Goal: Information Seeking & Learning: Learn about a topic

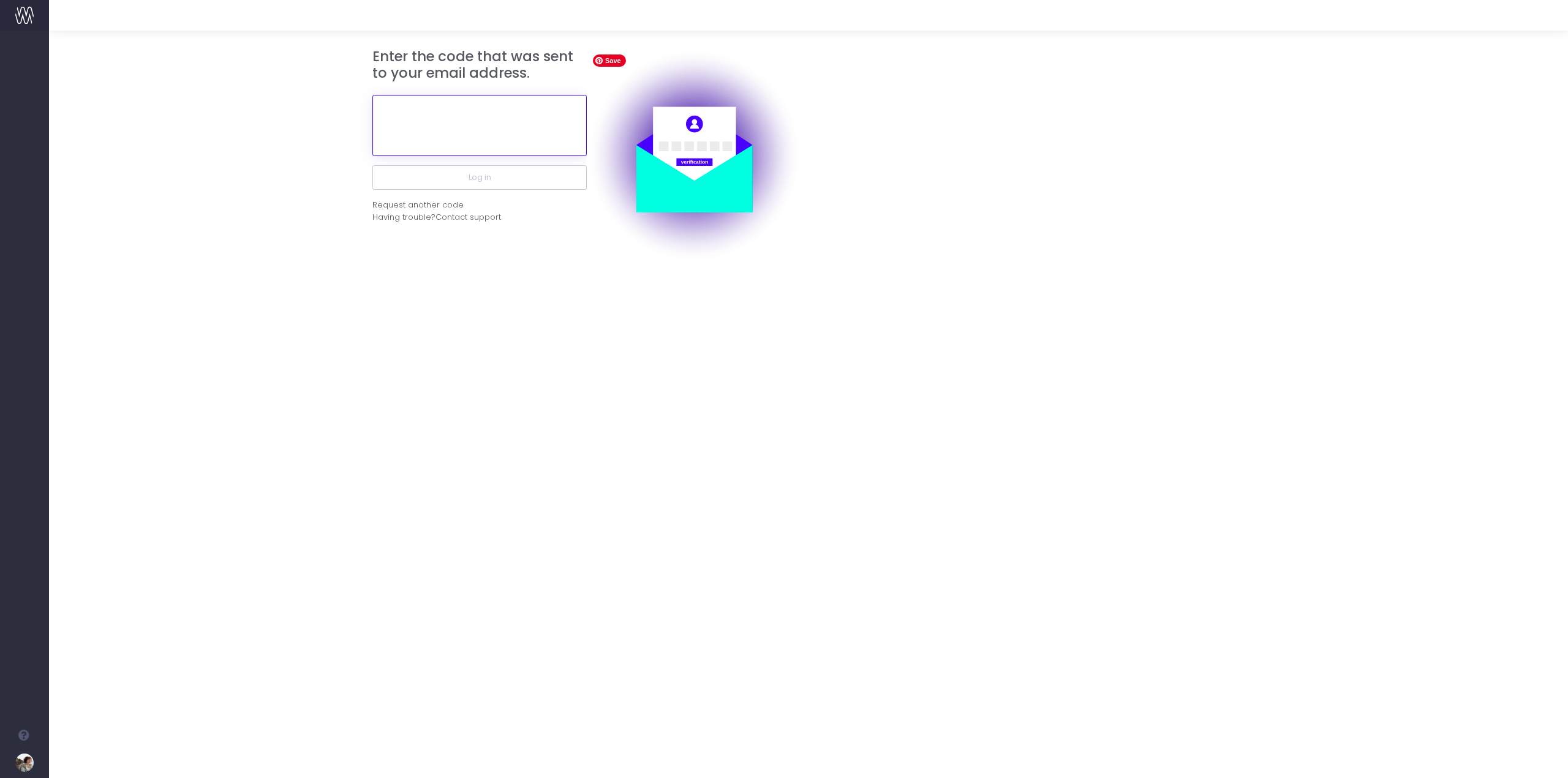
click at [467, 128] on input "text" at bounding box center [480, 125] width 214 height 62
paste input "512698"
type input "512698"
click at [488, 182] on button "Log in" at bounding box center [480, 178] width 214 height 25
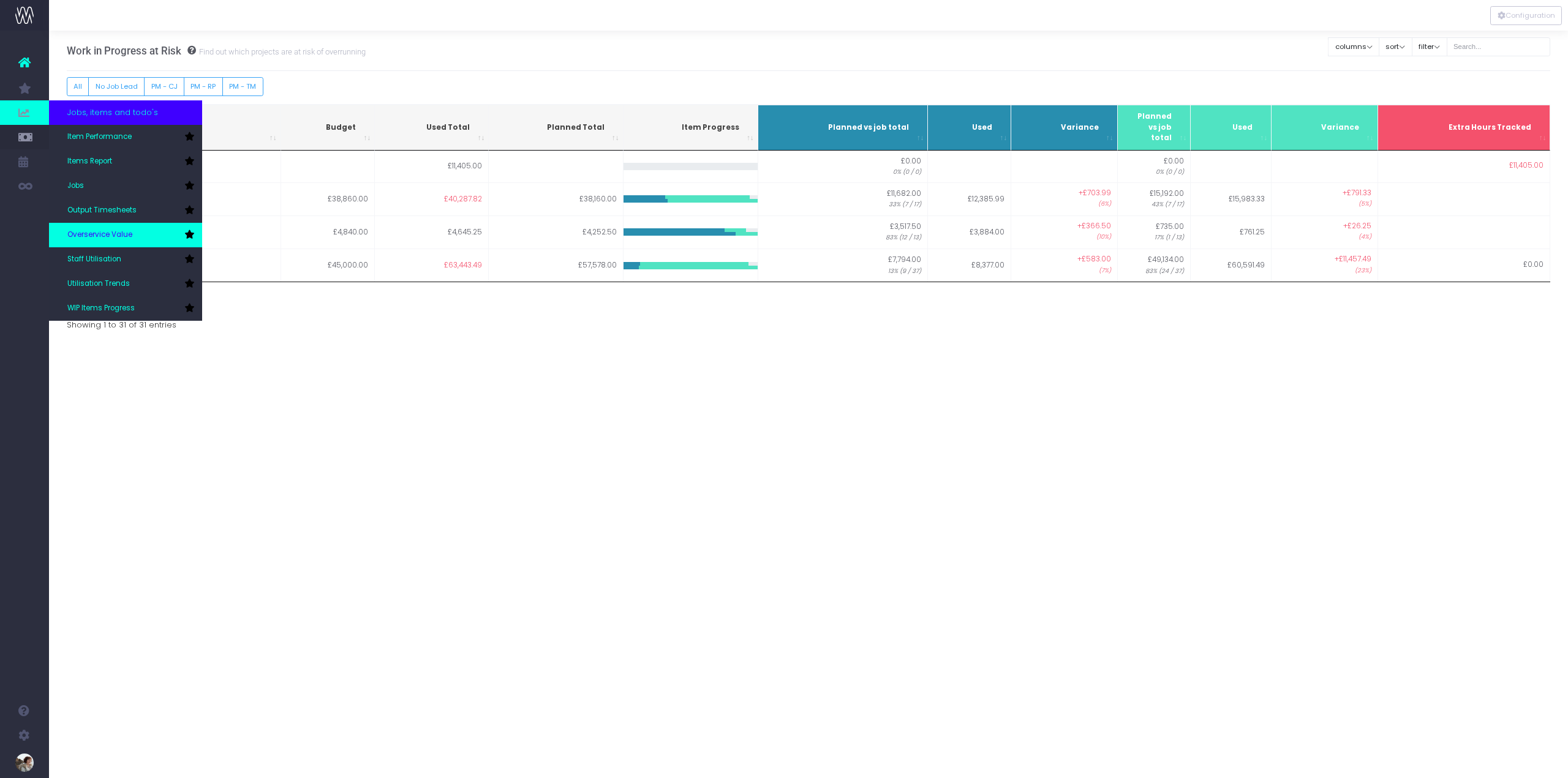
click at [106, 229] on link "Overservice Value" at bounding box center [125, 235] width 153 height 25
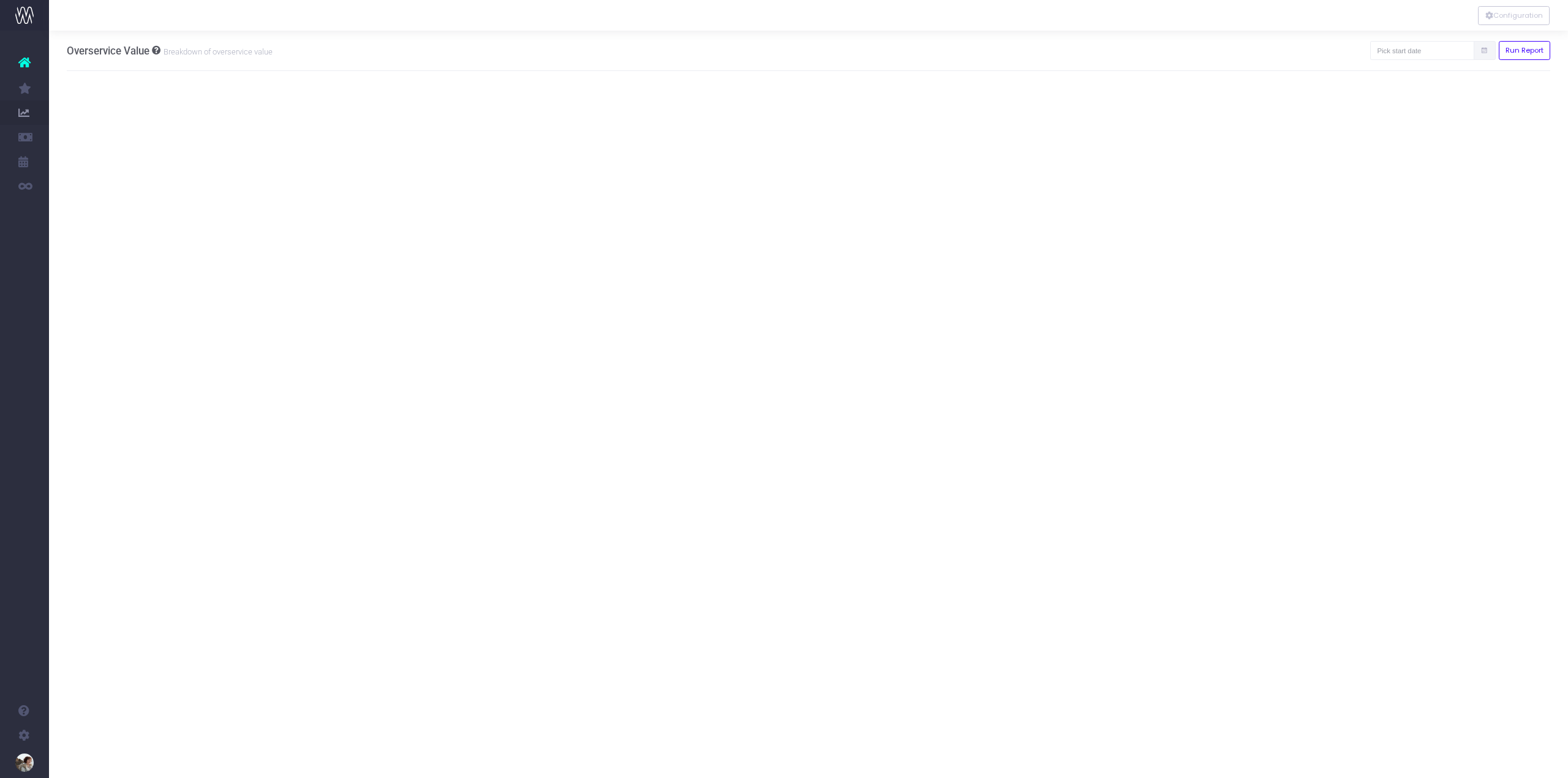
click at [1483, 51] on icon at bounding box center [1484, 51] width 8 height 0
click at [1481, 51] on icon at bounding box center [1484, 51] width 8 height 0
click at [1449, 49] on input "text" at bounding box center [1422, 50] width 104 height 19
click at [1385, 75] on th "«" at bounding box center [1389, 75] width 22 height 18
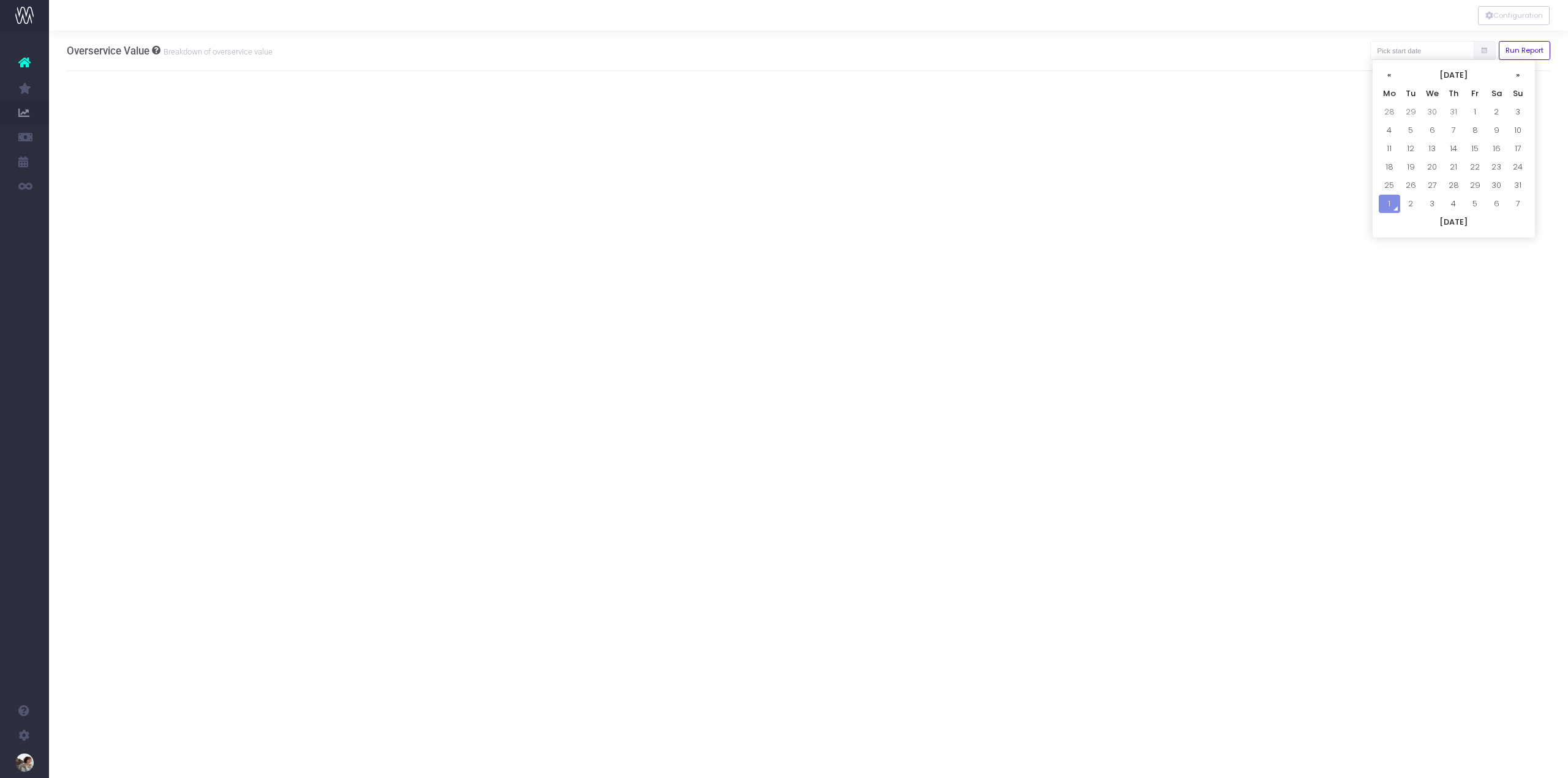
click at [1385, 75] on th "«" at bounding box center [1389, 75] width 22 height 18
click at [1405, 109] on td "1" at bounding box center [1411, 112] width 22 height 18
type input "01-04-2025"
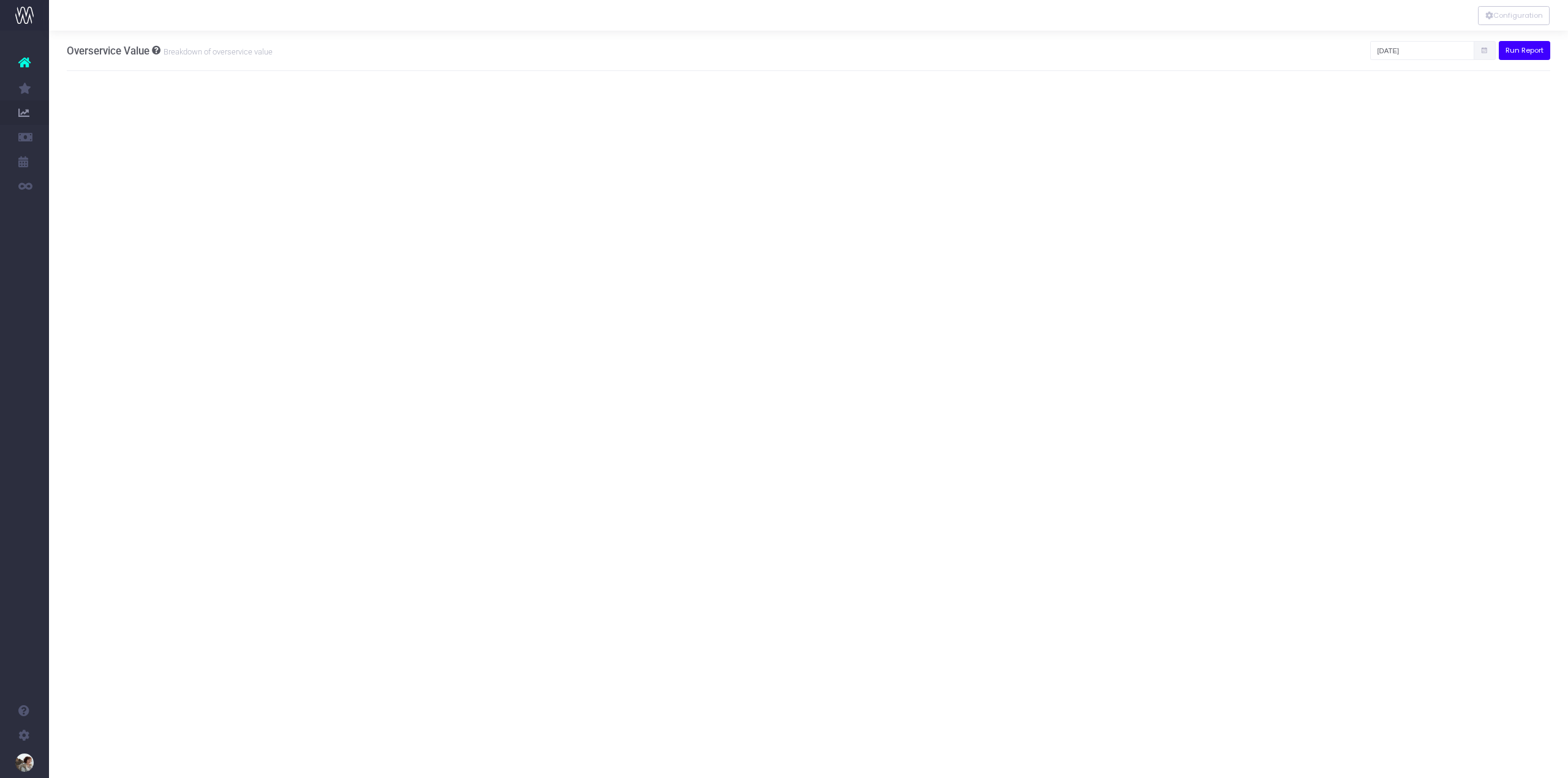
click at [1541, 52] on button "Run Report" at bounding box center [1525, 50] width 52 height 19
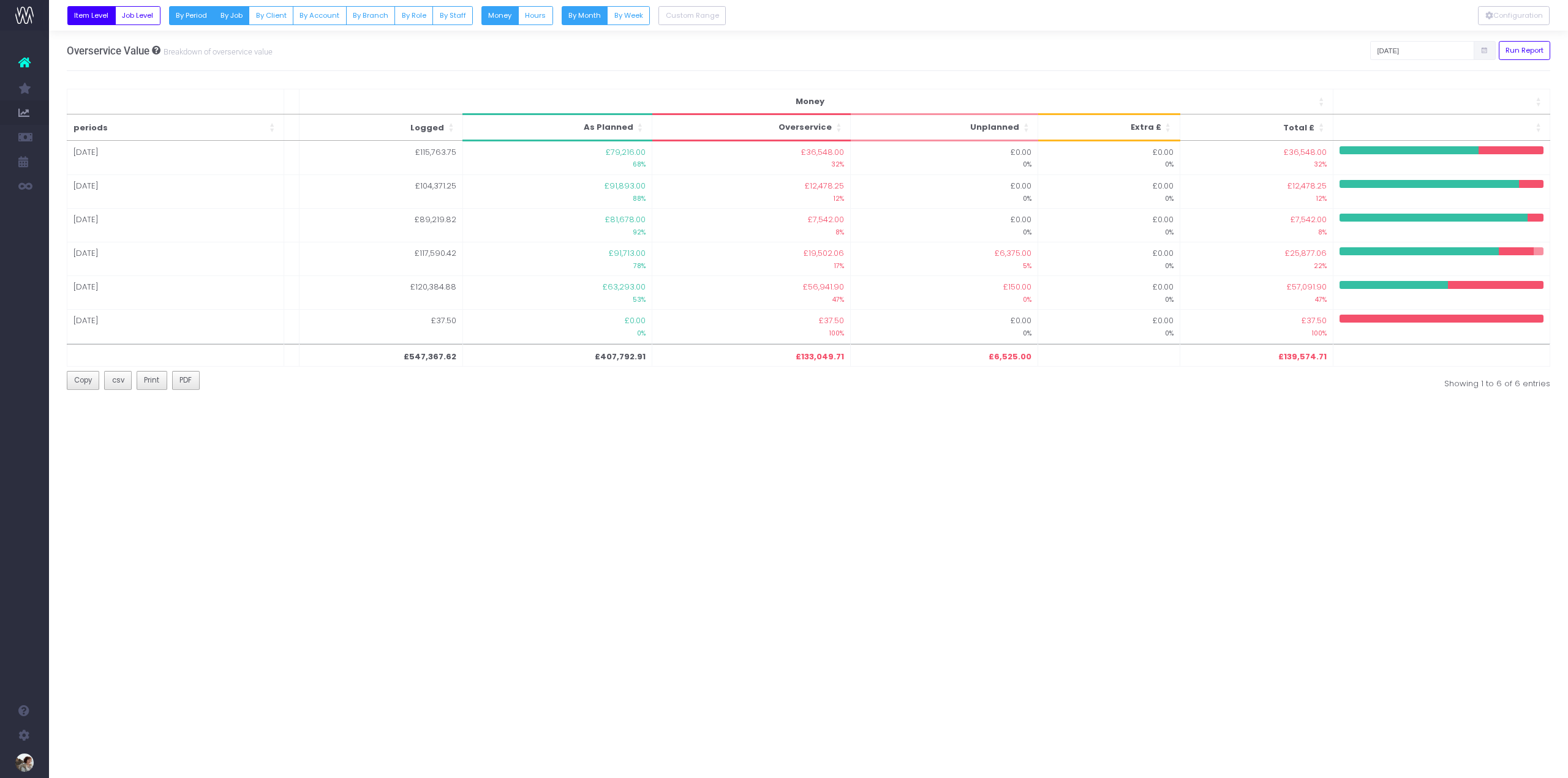
click at [242, 8] on button "By Job" at bounding box center [231, 15] width 36 height 19
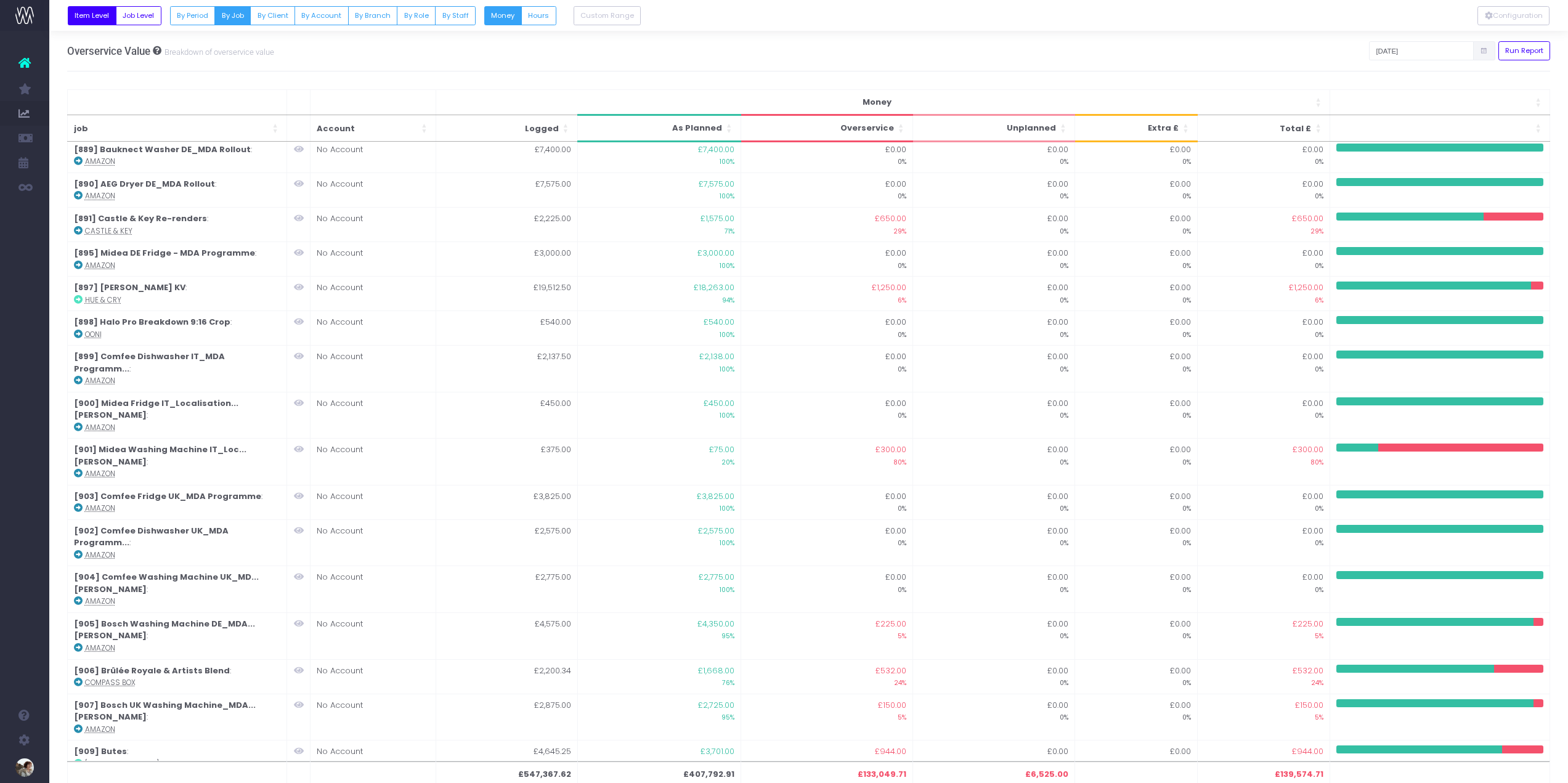
scroll to position [763, 0]
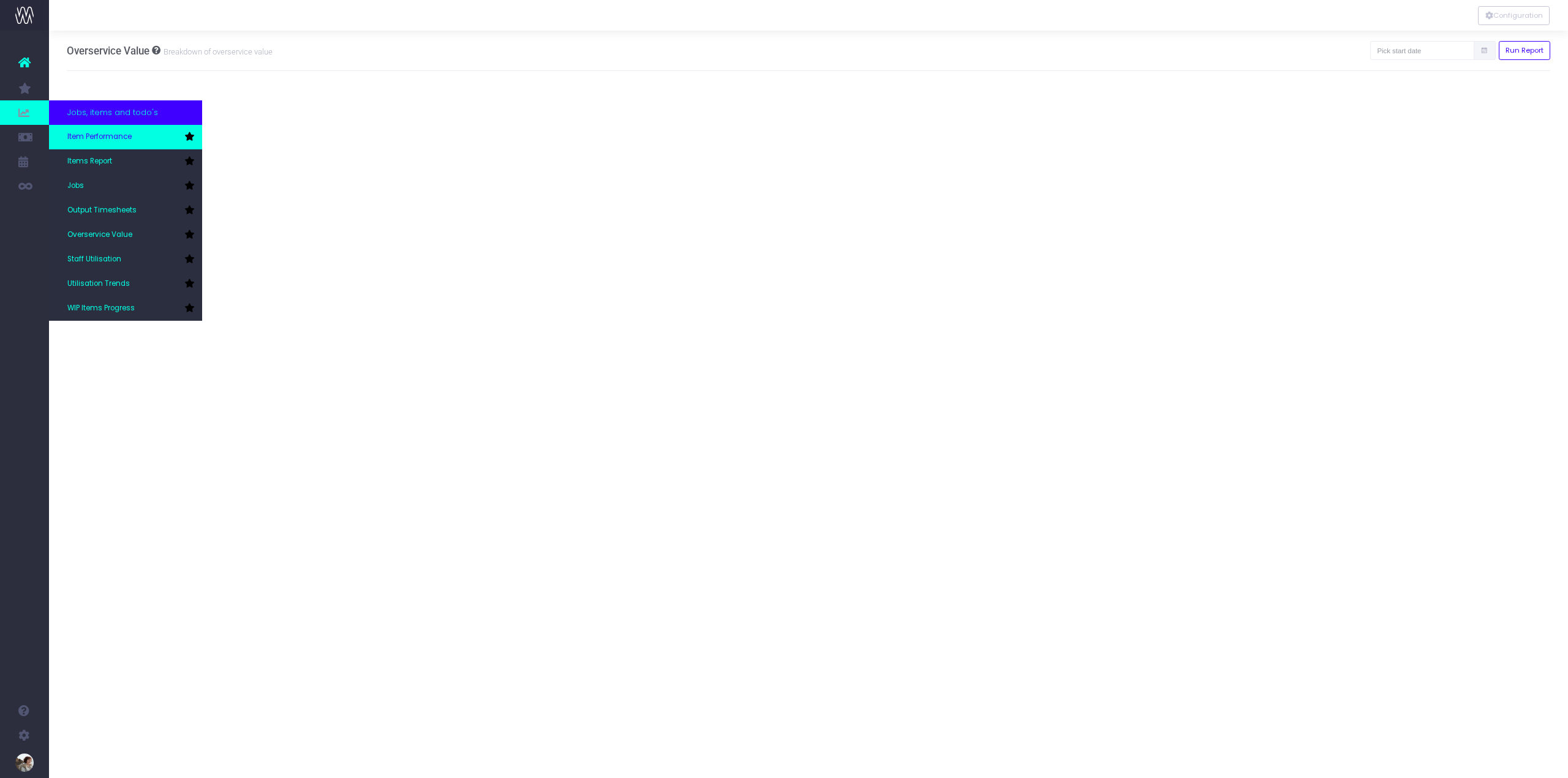
click at [97, 142] on link "Item Performance" at bounding box center [125, 137] width 153 height 25
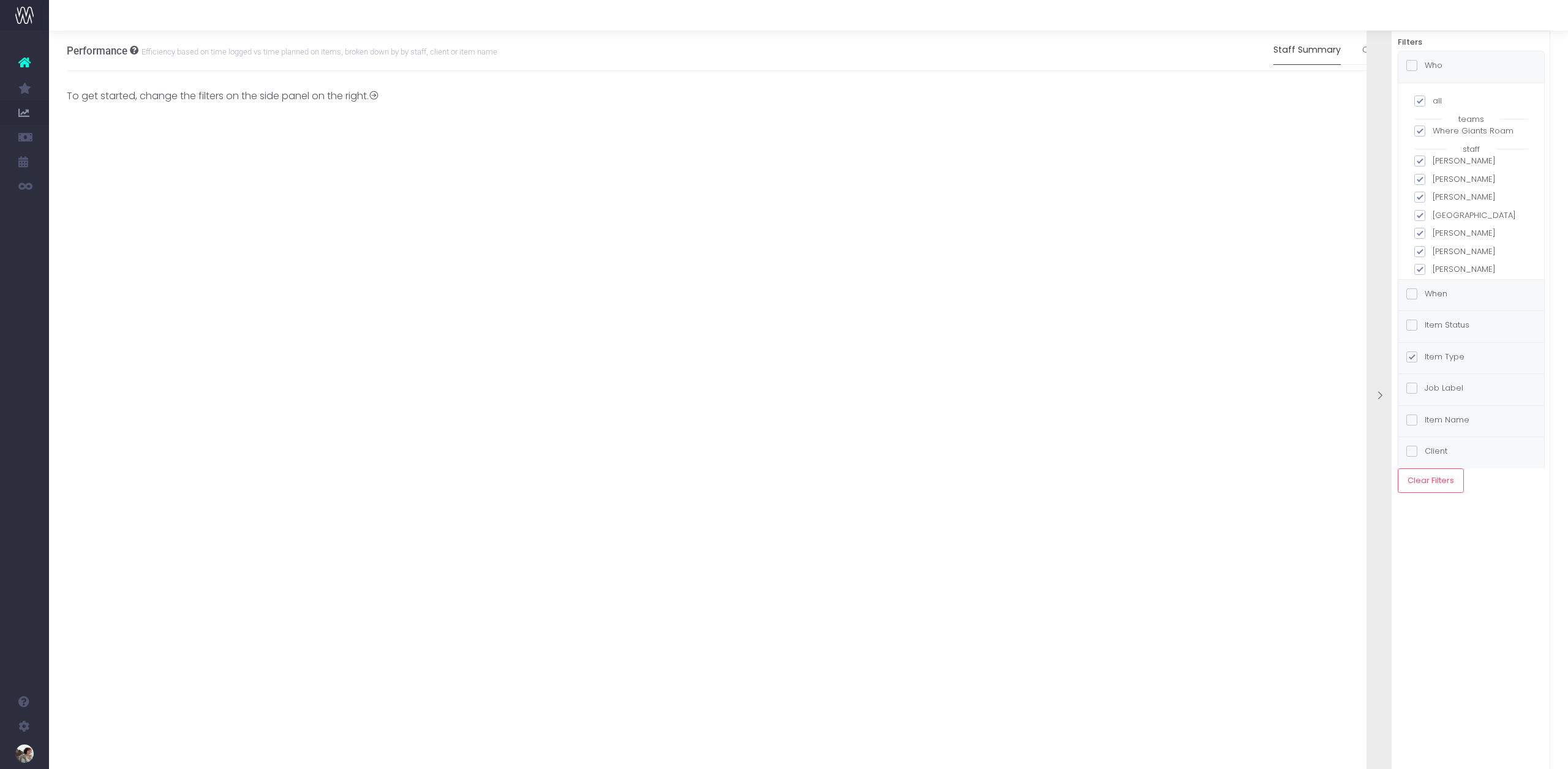
click at [1449, 520] on div "Filters Who all teams Where Giants Roam staff [PERSON_NAME] [PERSON_NAME] [PERS…" at bounding box center [1458, 415] width 184 height 769
click at [1413, 450] on span at bounding box center [1412, 451] width 11 height 11
click at [1424, 450] on input "Client" at bounding box center [1428, 449] width 8 height 8
click at [1415, 255] on span at bounding box center [1412, 255] width 11 height 11
click at [1424, 255] on input "Client" at bounding box center [1428, 252] width 8 height 8
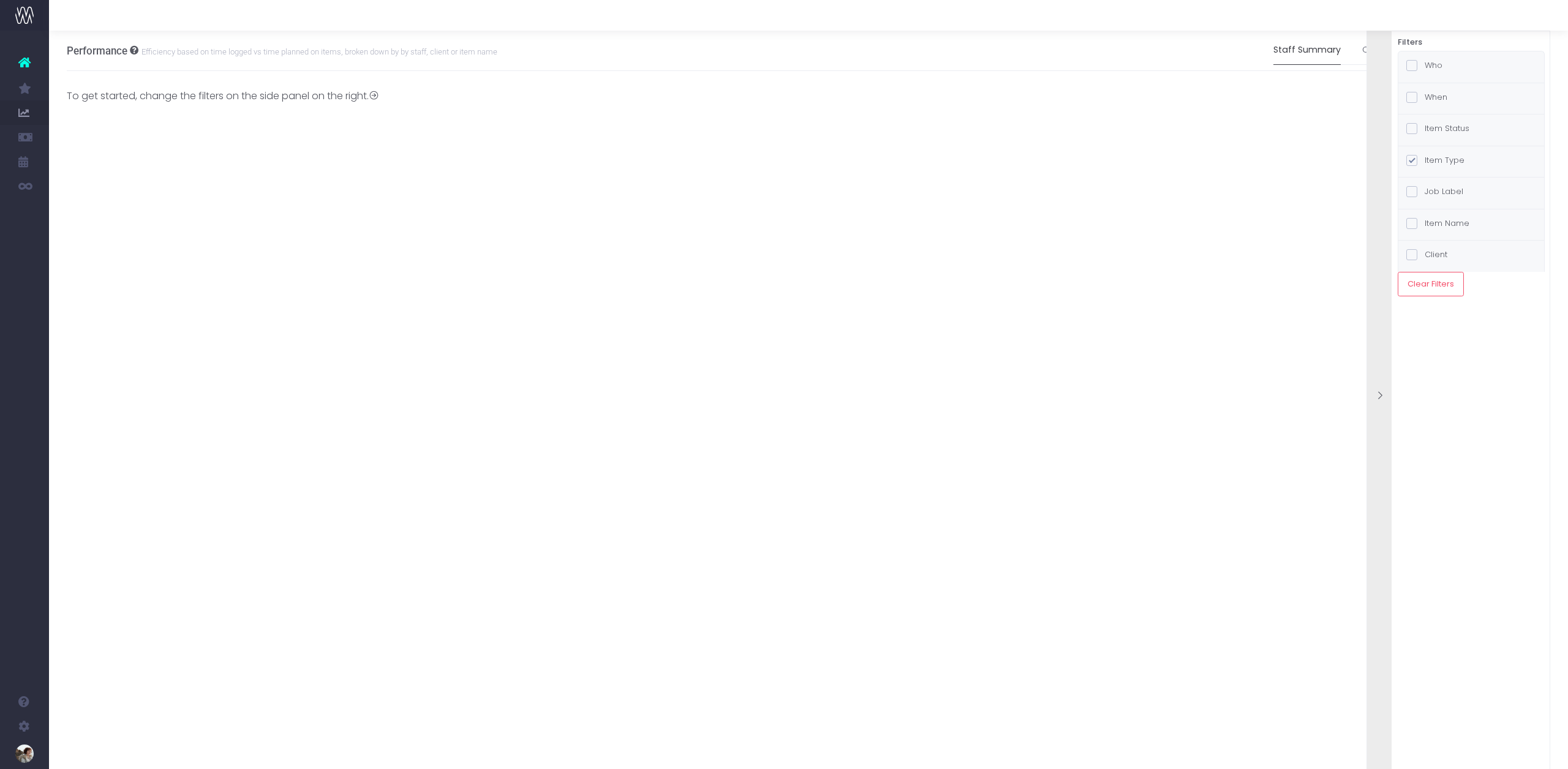
click at [1411, 253] on span at bounding box center [1412, 255] width 11 height 11
click at [1424, 253] on input "Client" at bounding box center [1428, 252] width 8 height 8
click at [1469, 294] on span at bounding box center [1471, 298] width 85 height 17
click at [1344, 510] on div "Performance Efficiency based on time logged vs time planned on items, broken do…" at bounding box center [808, 400] width 1519 height 738
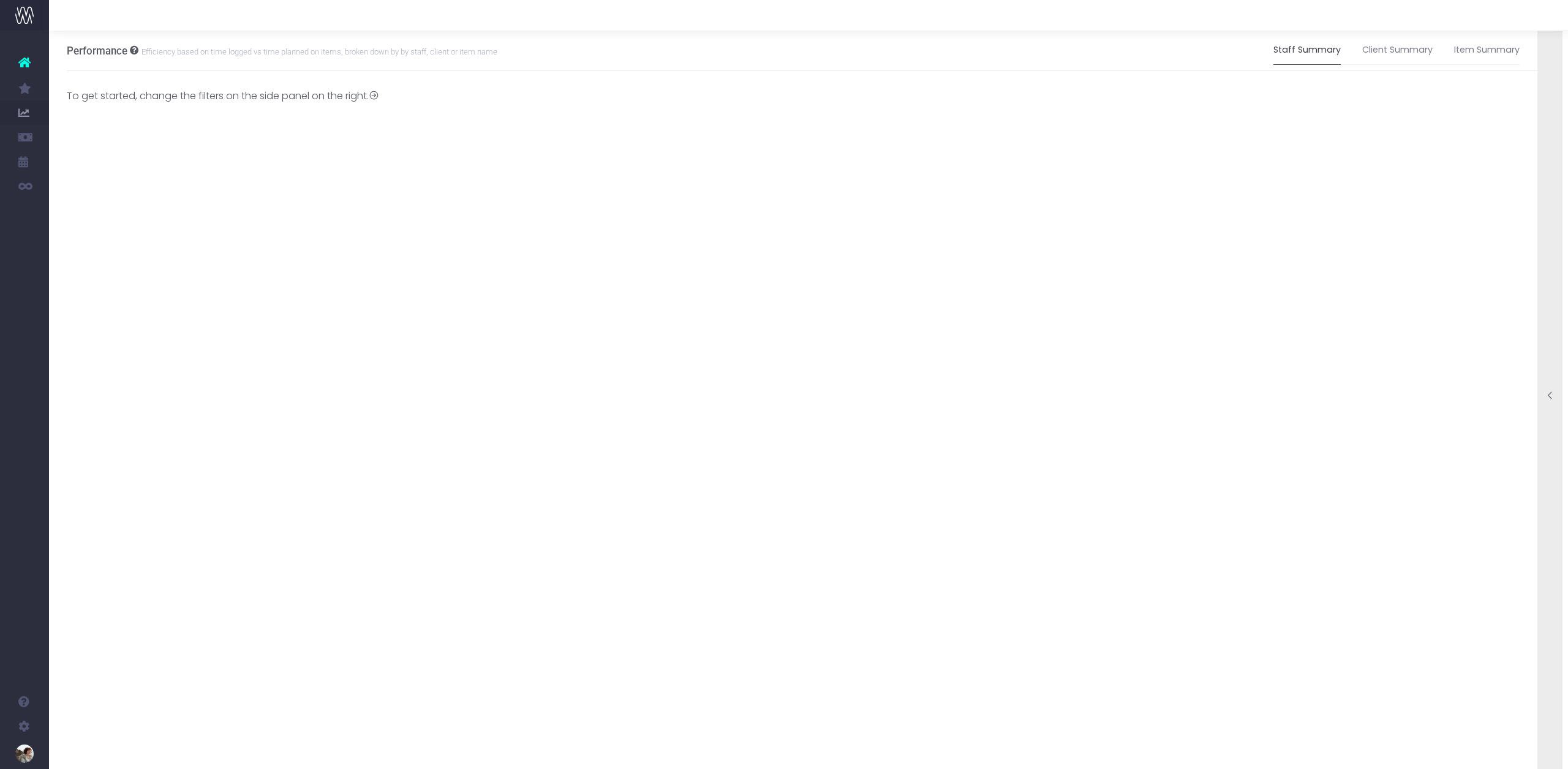
click at [1541, 399] on div at bounding box center [1550, 397] width 25 height 12
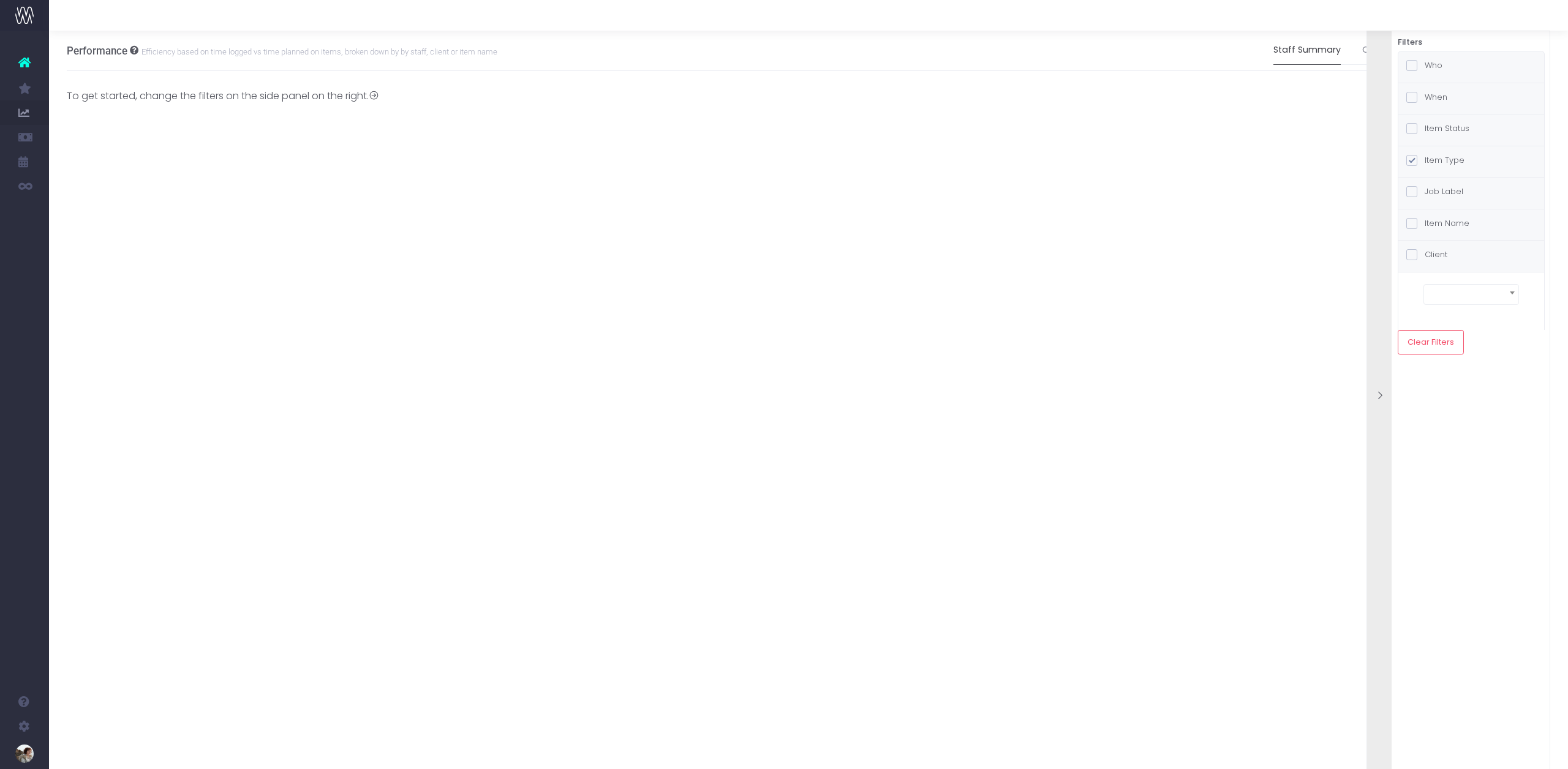
click at [1409, 66] on span at bounding box center [1412, 65] width 11 height 11
click at [1424, 66] on input "Who" at bounding box center [1428, 63] width 8 height 8
click at [1502, 550] on div "Filters Who all teams Where Giants Roam staff [PERSON_NAME] [PERSON_NAME] [PERS…" at bounding box center [1458, 415] width 184 height 769
click at [1070, 220] on div "Performance Efficiency based on time logged vs time planned on items, broken do…" at bounding box center [808, 400] width 1519 height 738
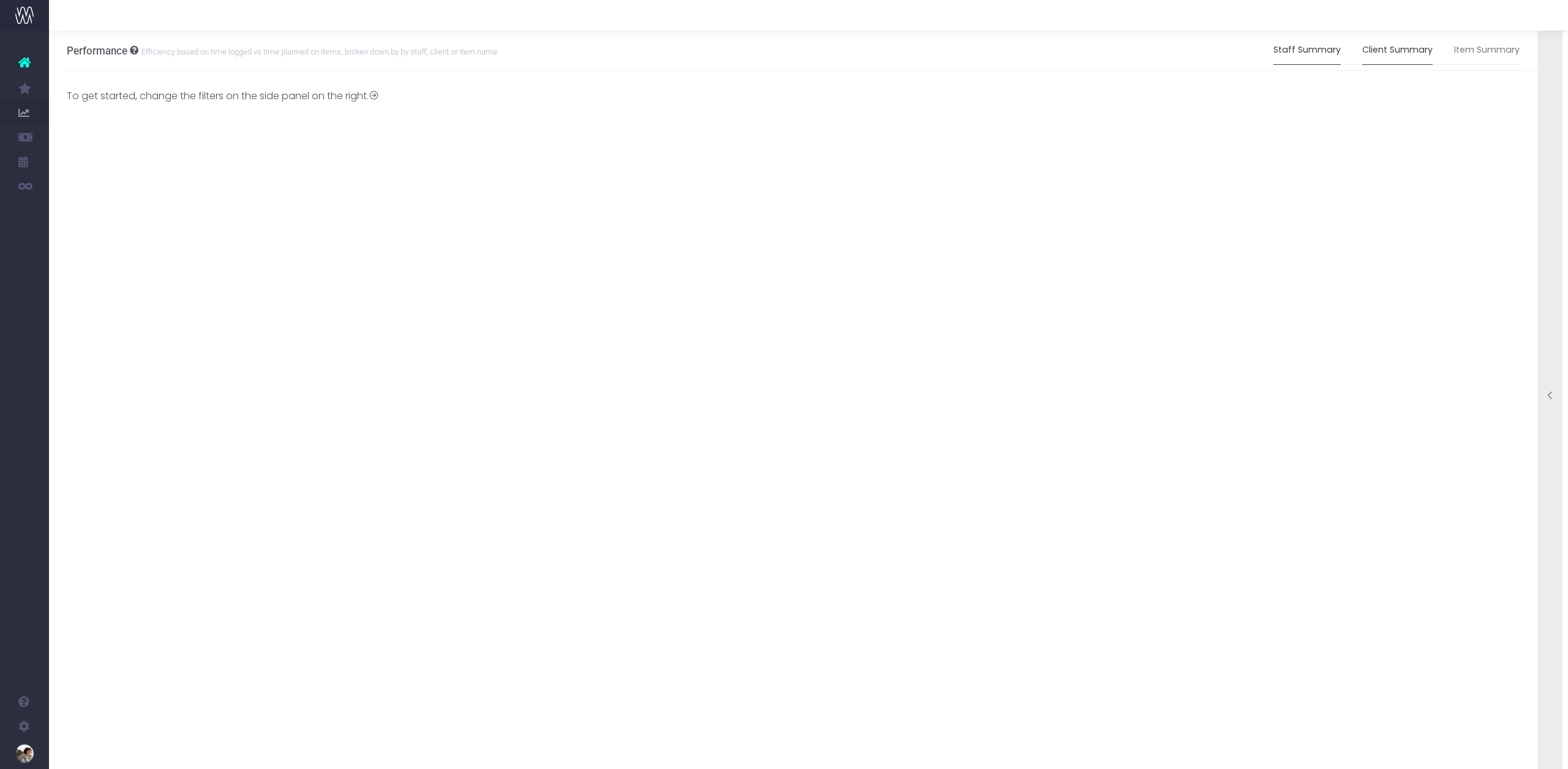
click at [1382, 54] on link "Client Summary" at bounding box center [1396, 50] width 70 height 28
click at [1499, 55] on link "Item Summary" at bounding box center [1486, 50] width 65 height 28
click at [1334, 57] on link "Staff Summary" at bounding box center [1307, 50] width 68 height 28
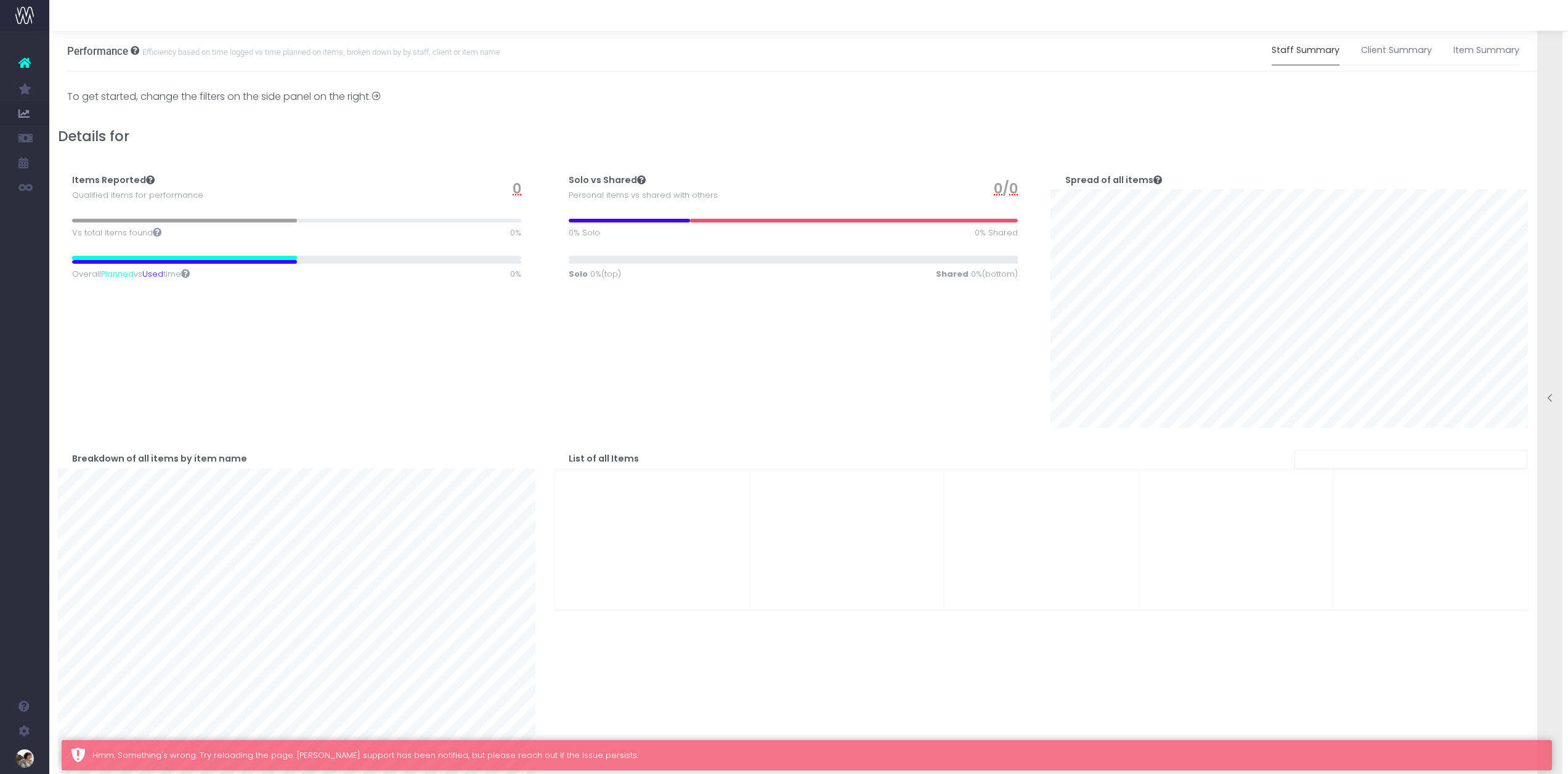
click at [1556, 399] on div at bounding box center [1550, 400] width 25 height 12
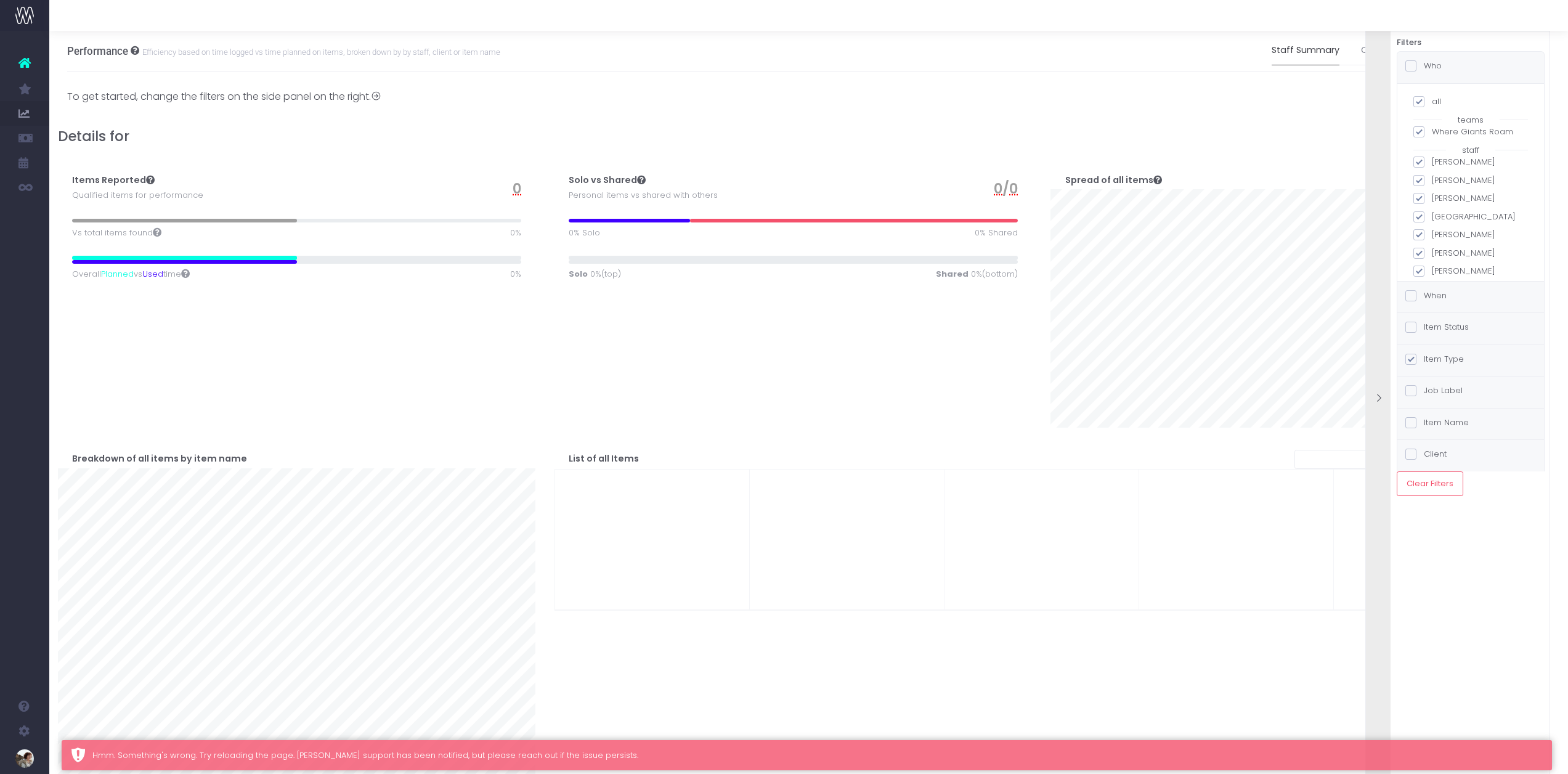
click at [1419, 105] on span at bounding box center [1419, 101] width 11 height 11
click at [1432, 104] on input "all" at bounding box center [1436, 99] width 8 height 8
checkbox input "false"
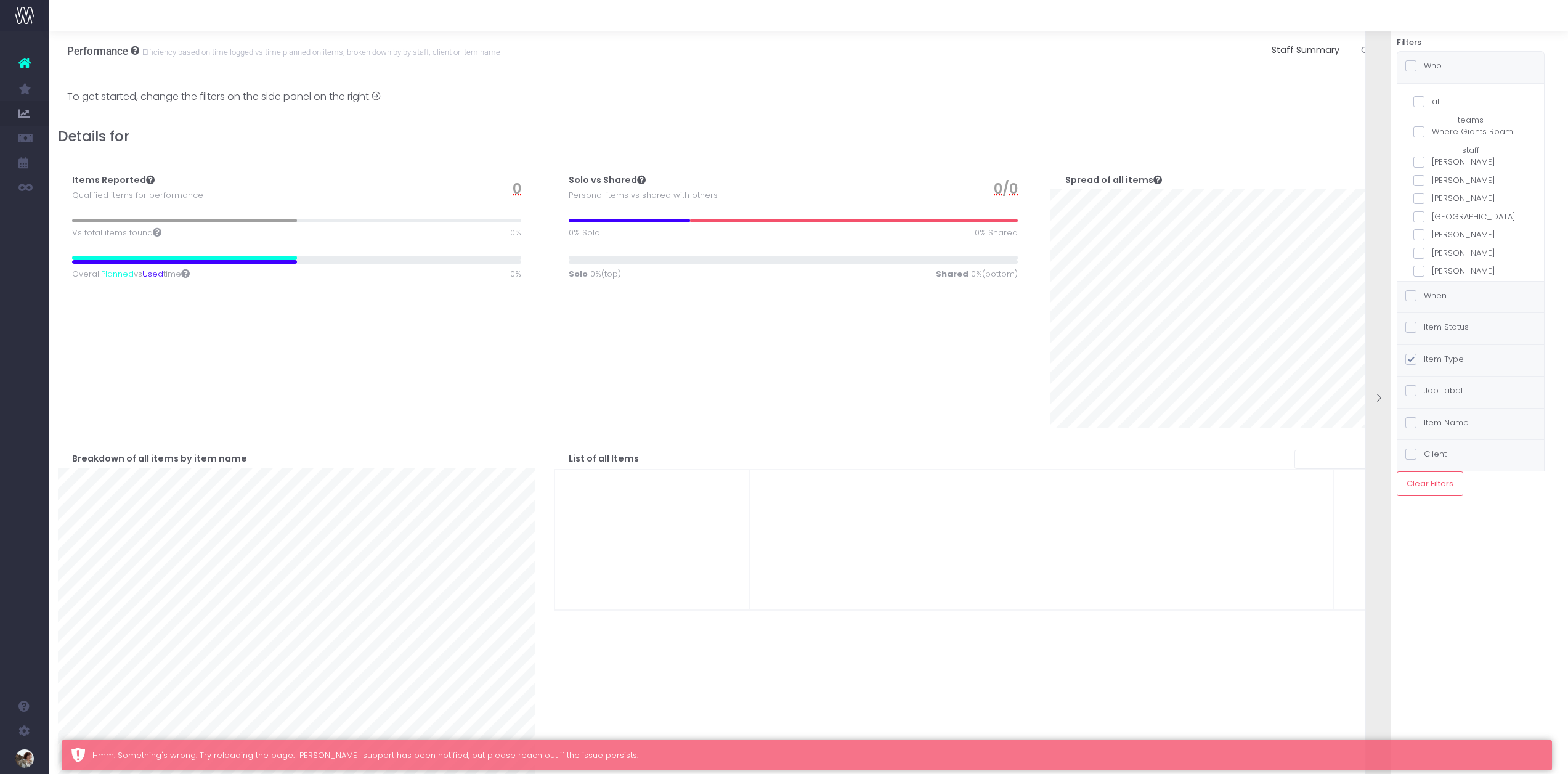
checkbox input "false"
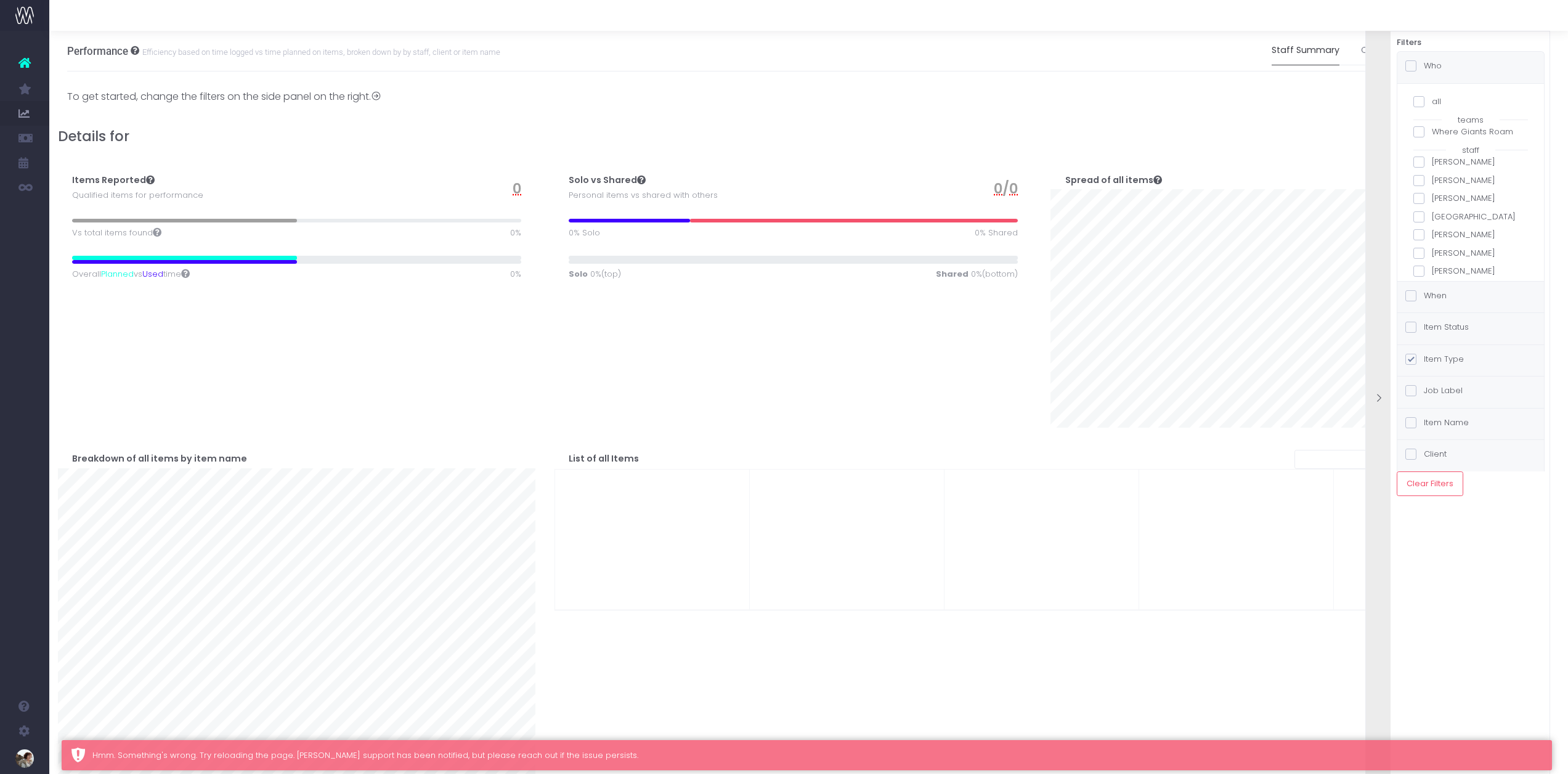
checkbox input "false"
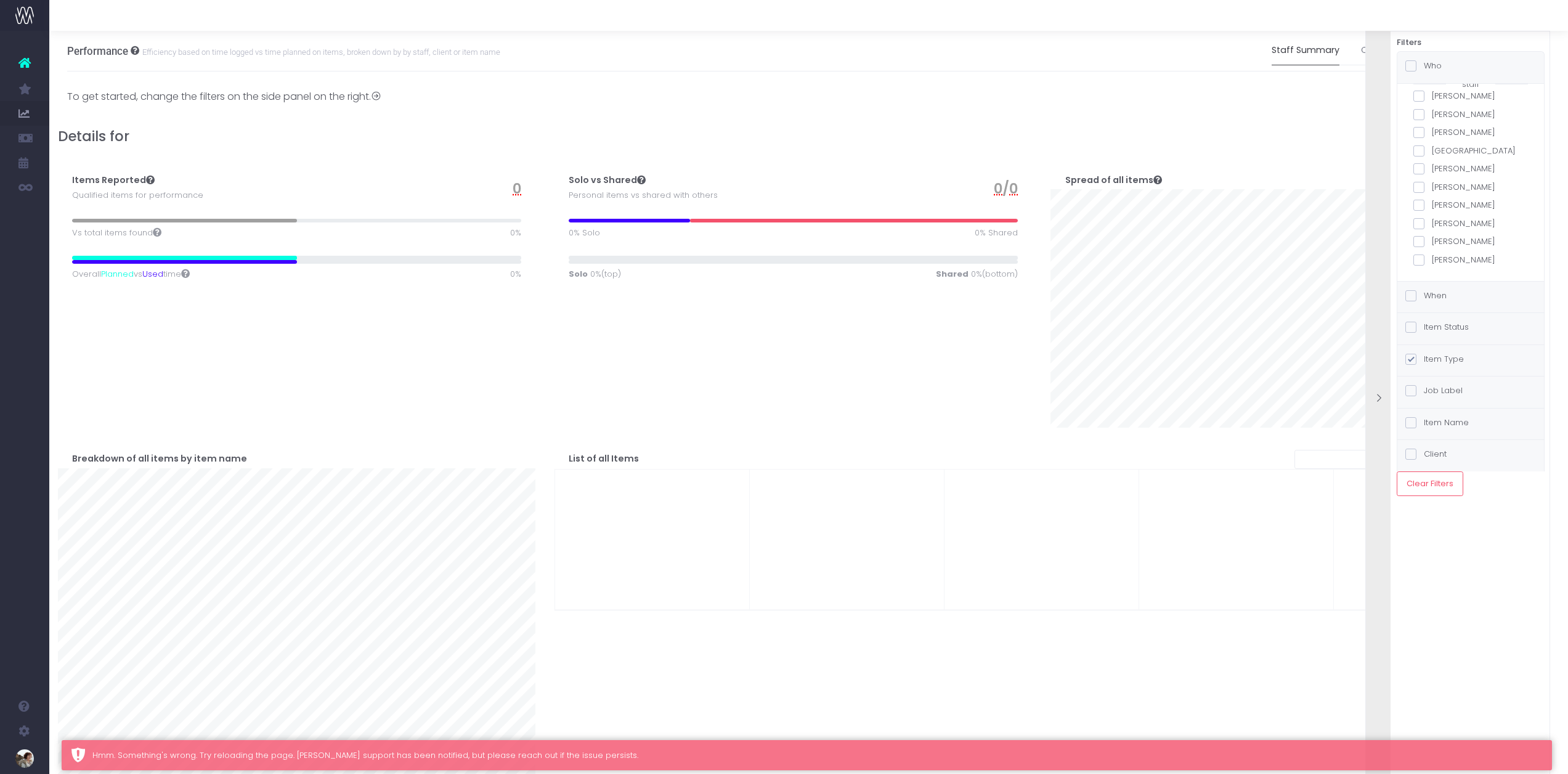
click at [1422, 116] on span at bounding box center [1419, 115] width 11 height 11
click at [1432, 116] on input "[PERSON_NAME]" at bounding box center [1436, 112] width 8 height 8
checkbox input "true"
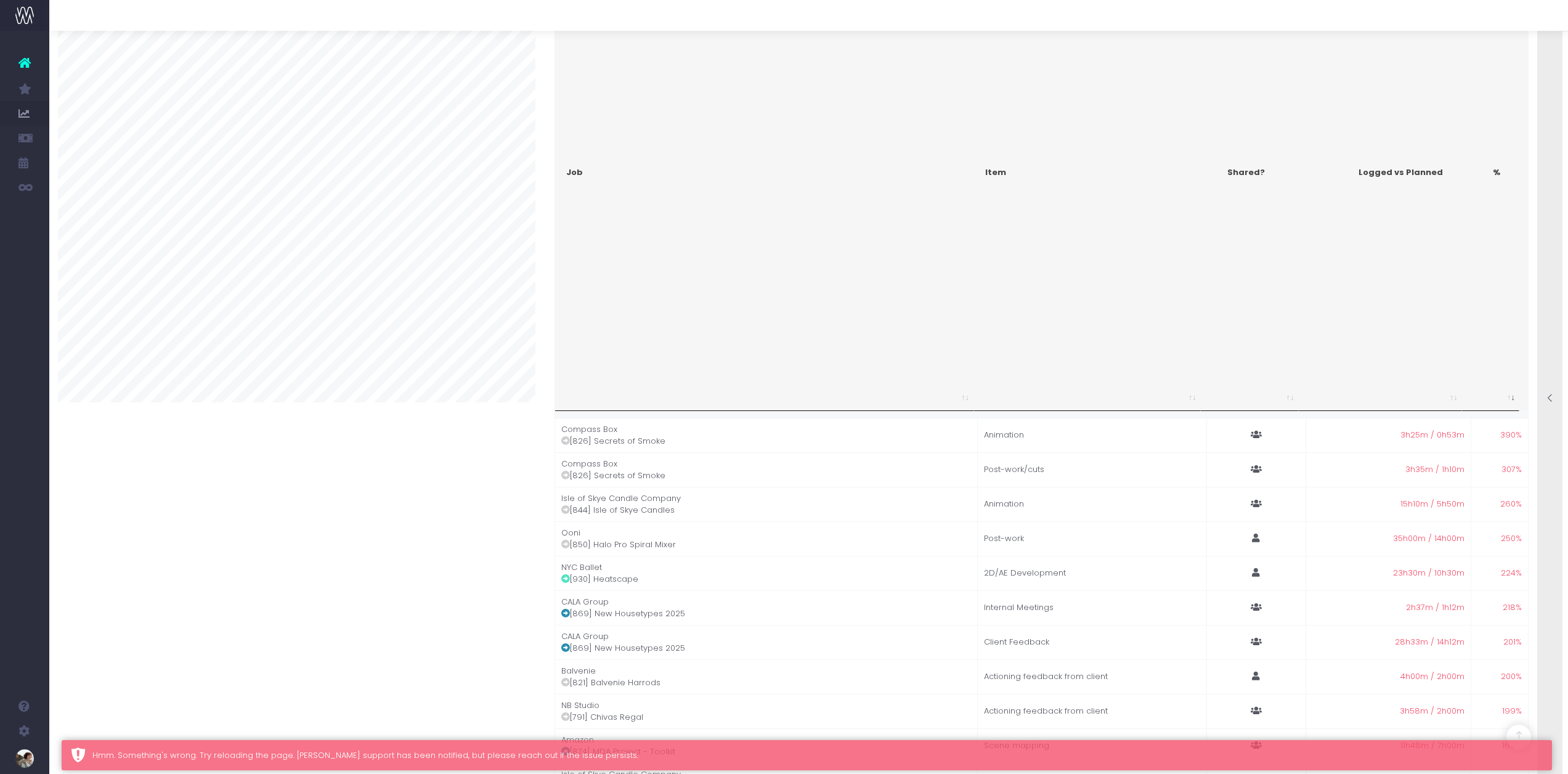
scroll to position [0, 0]
click at [743, 427] on td "Linn Products [815] Autumn Launch KV & Animations" at bounding box center [767, 428] width 424 height 34
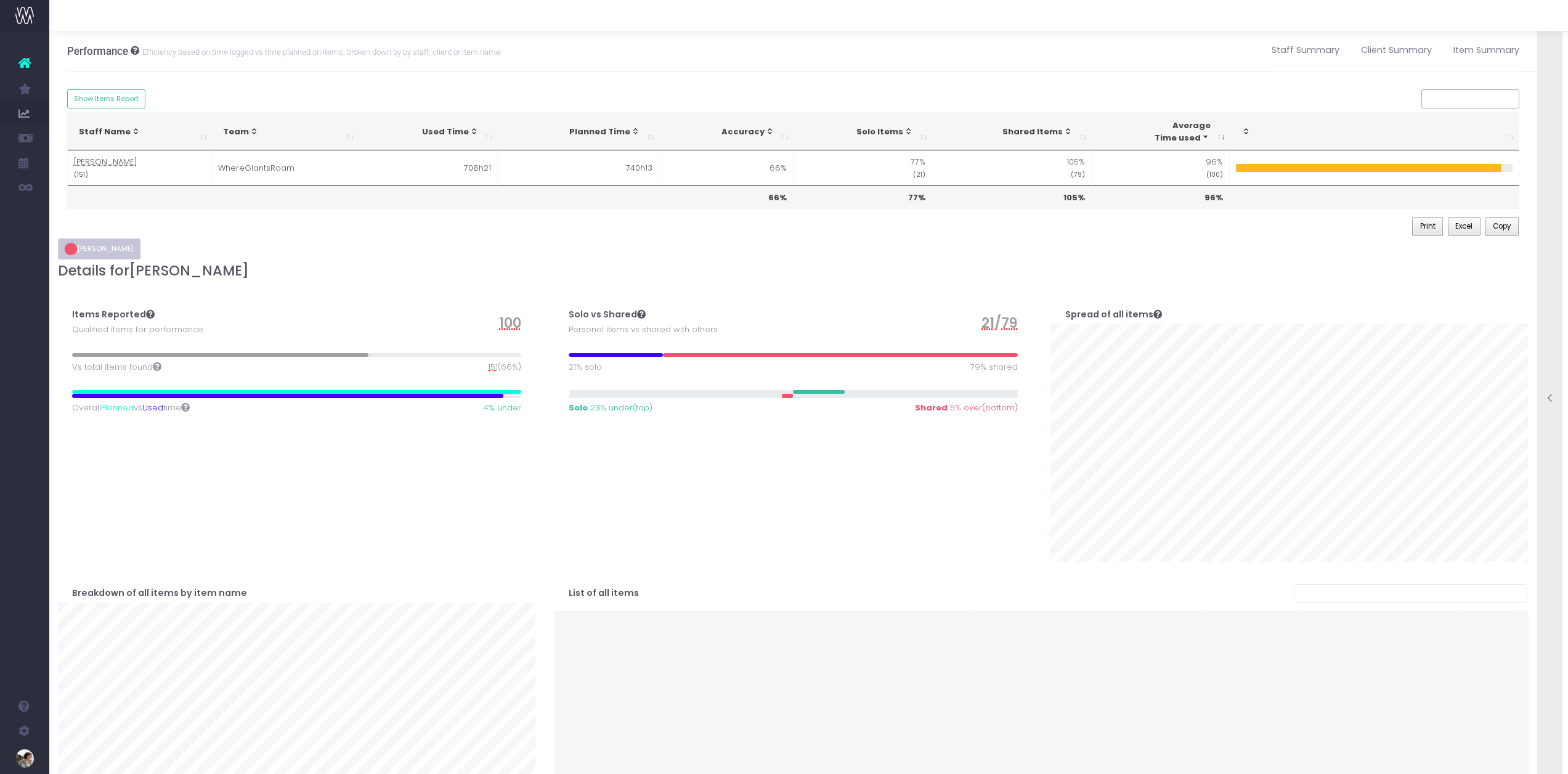
click at [93, 246] on button "[PERSON_NAME]" at bounding box center [99, 249] width 83 height 21
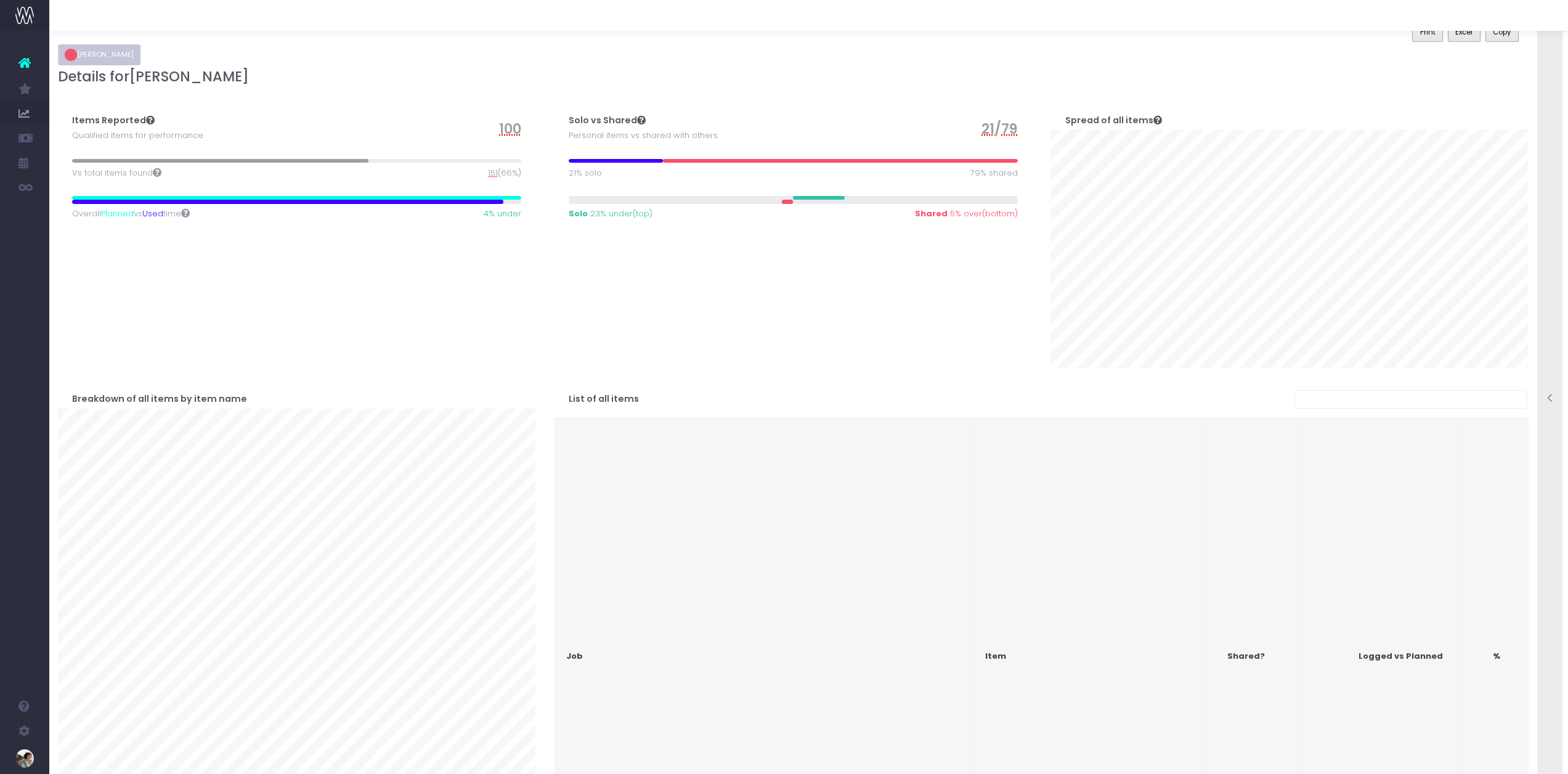
scroll to position [132, 0]
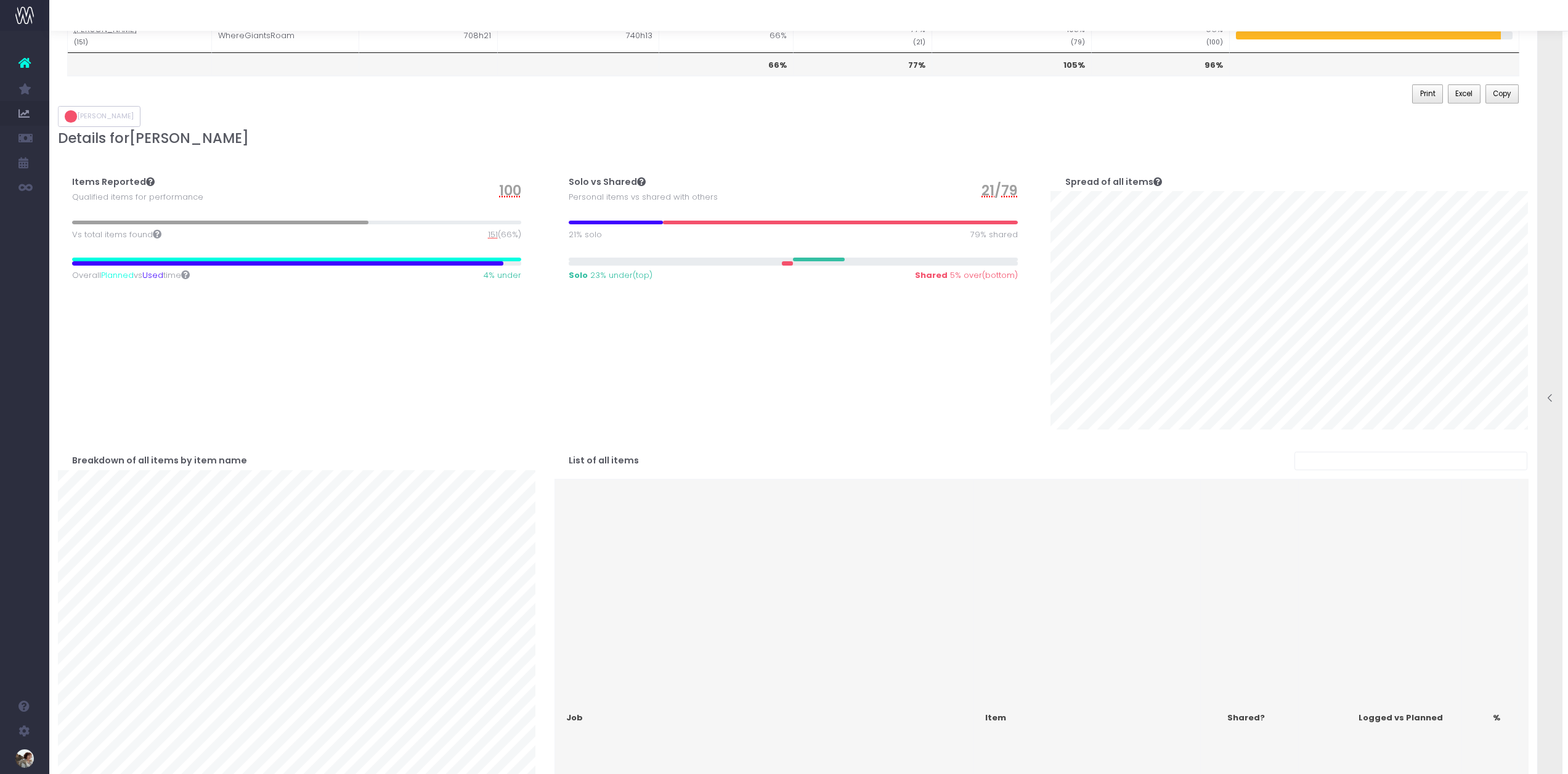
click at [1549, 397] on icon at bounding box center [1550, 399] width 11 height 11
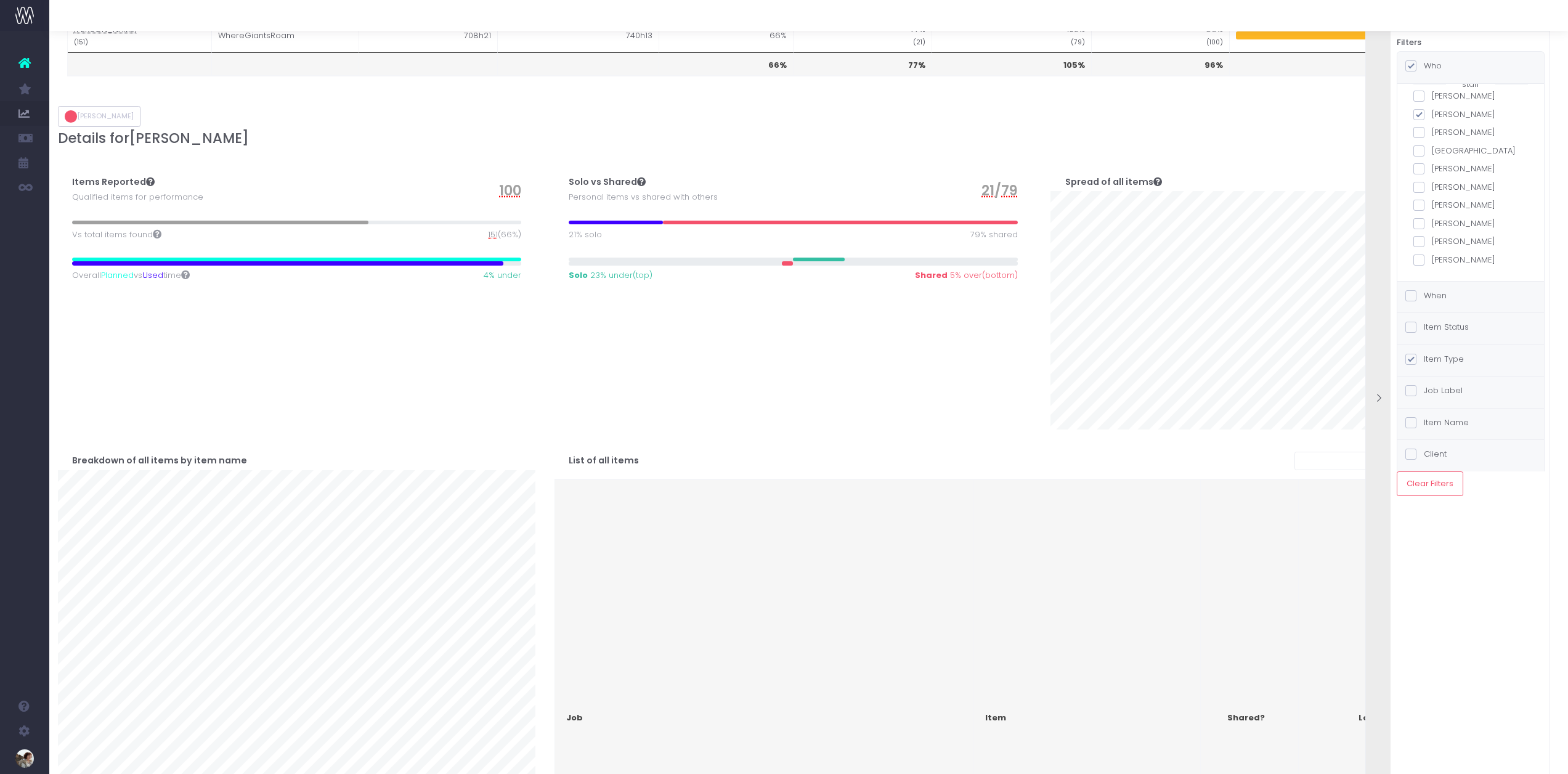
click at [1415, 115] on span at bounding box center [1419, 115] width 11 height 11
click at [1432, 115] on input "[PERSON_NAME]" at bounding box center [1436, 112] width 8 height 8
checkbox input "false"
click at [1418, 131] on span at bounding box center [1419, 132] width 11 height 11
click at [1432, 131] on input "[PERSON_NAME]" at bounding box center [1436, 130] width 8 height 8
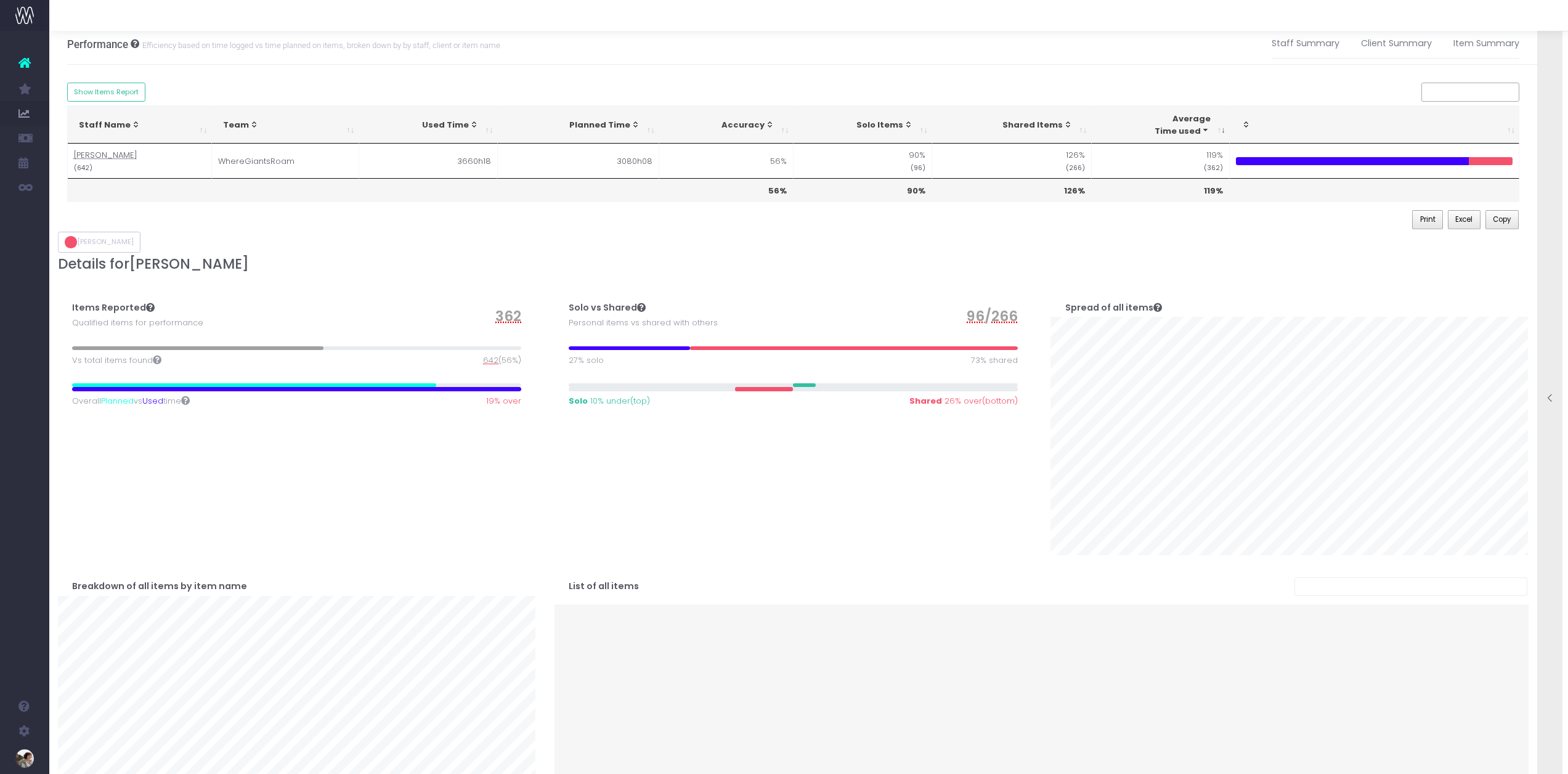
scroll to position [0, 0]
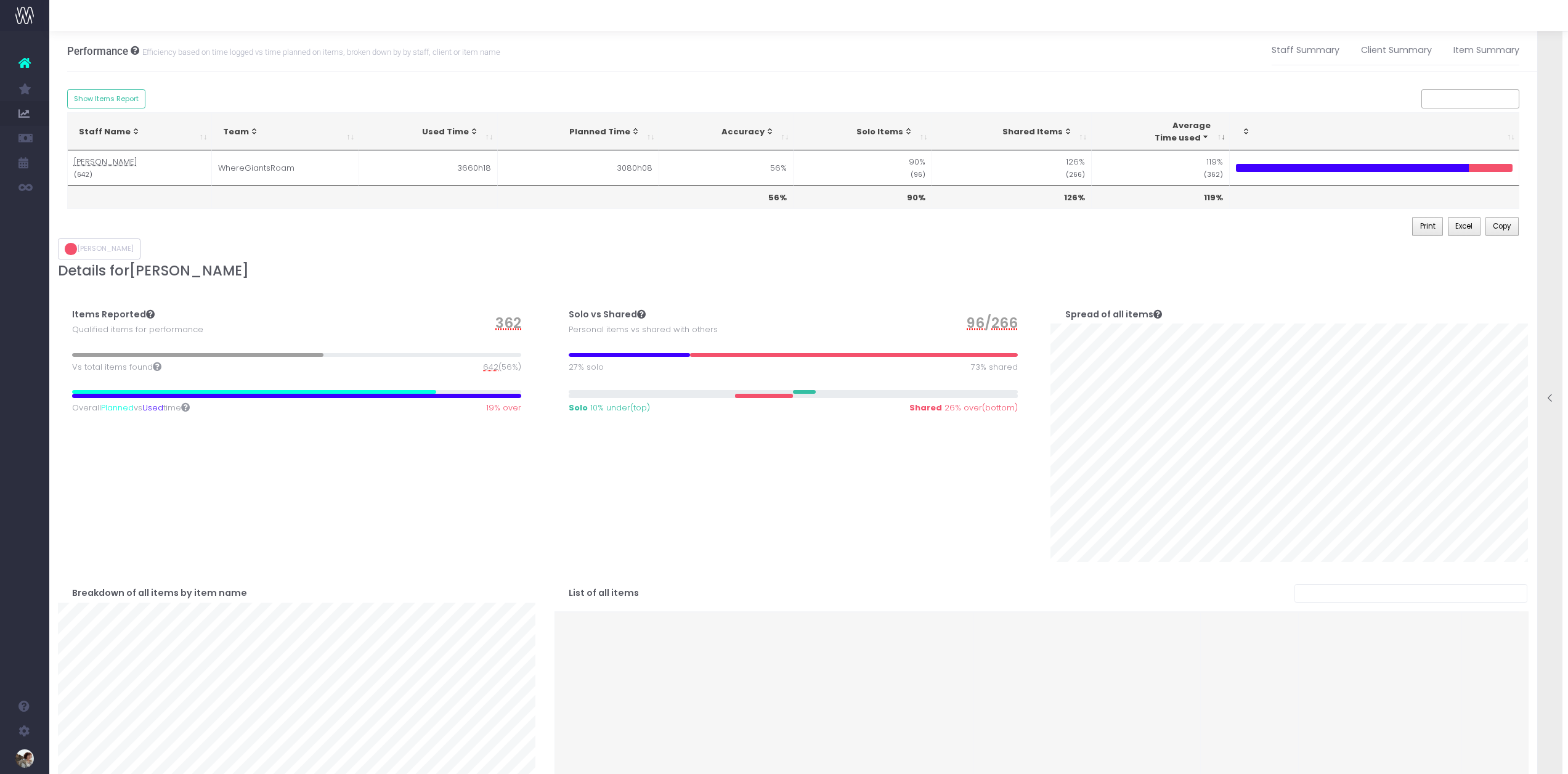
click at [1552, 409] on div at bounding box center [1550, 400] width 25 height 773
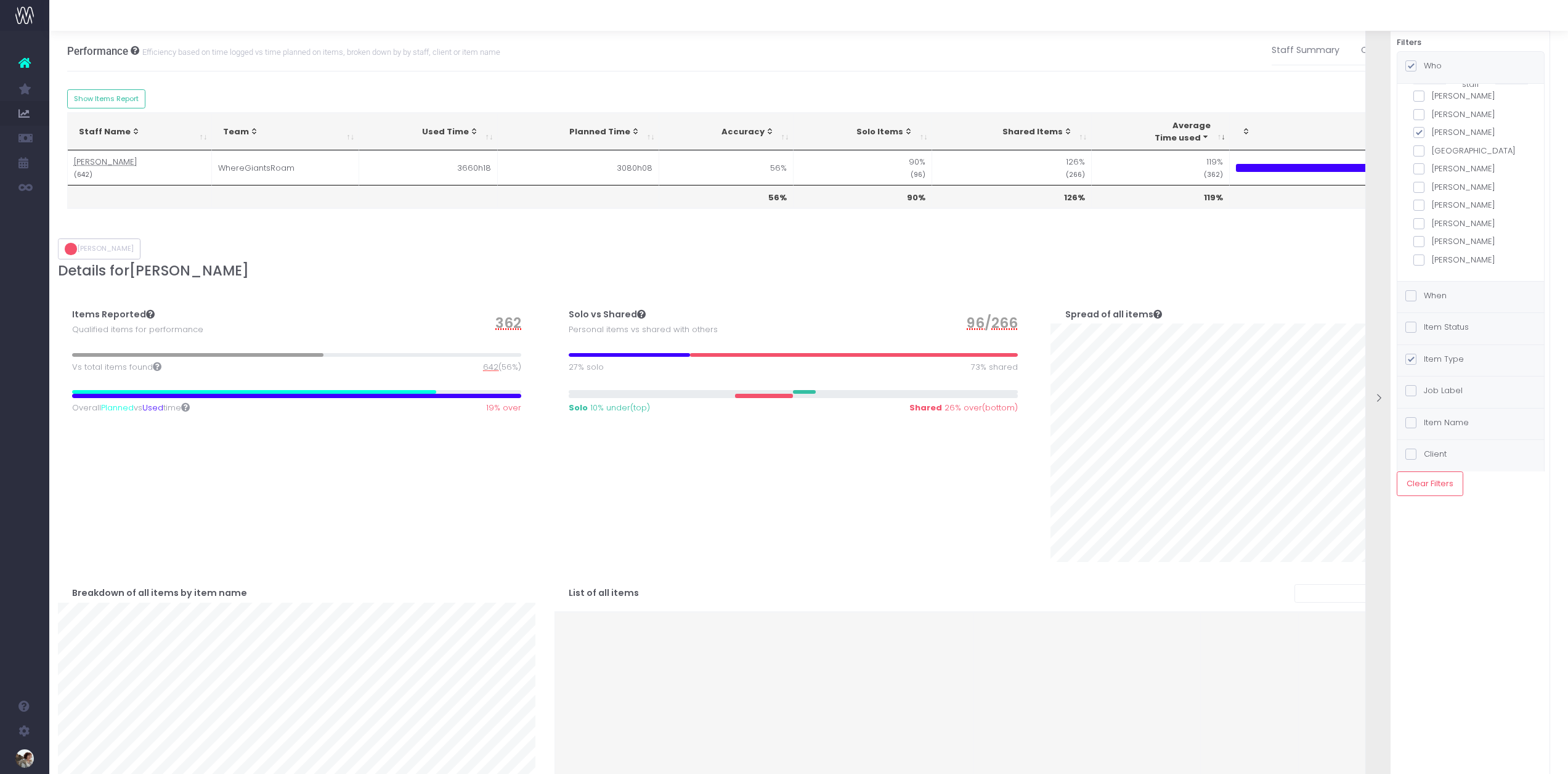
click at [1419, 130] on span at bounding box center [1419, 132] width 11 height 11
click at [1432, 130] on input "[PERSON_NAME]" at bounding box center [1436, 130] width 8 height 8
checkbox input "false"
click at [1414, 152] on span at bounding box center [1419, 151] width 11 height 11
click at [1432, 152] on input "[GEOGRAPHIC_DATA]" at bounding box center [1436, 149] width 8 height 8
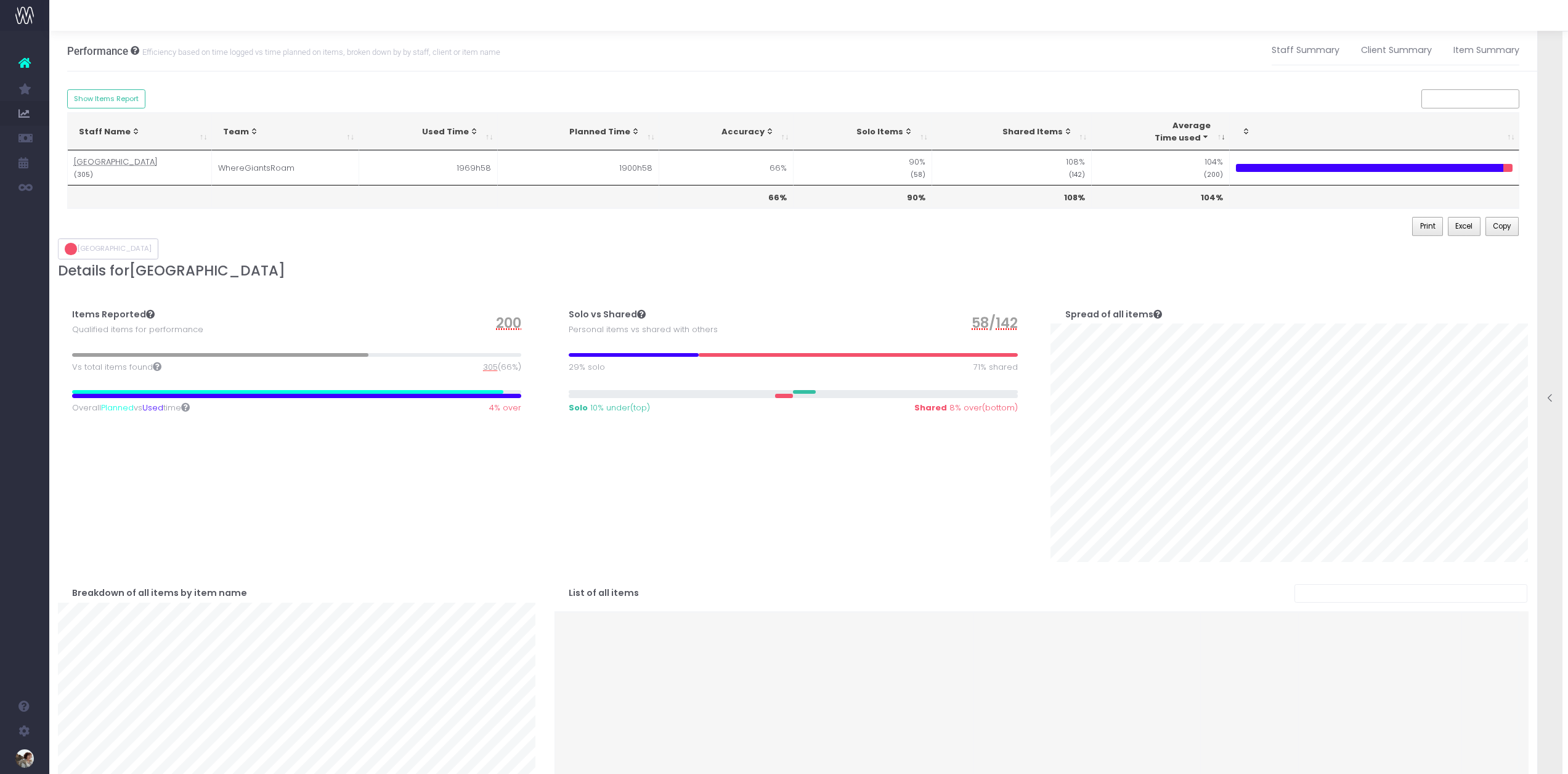
click at [1541, 397] on div at bounding box center [1550, 400] width 25 height 12
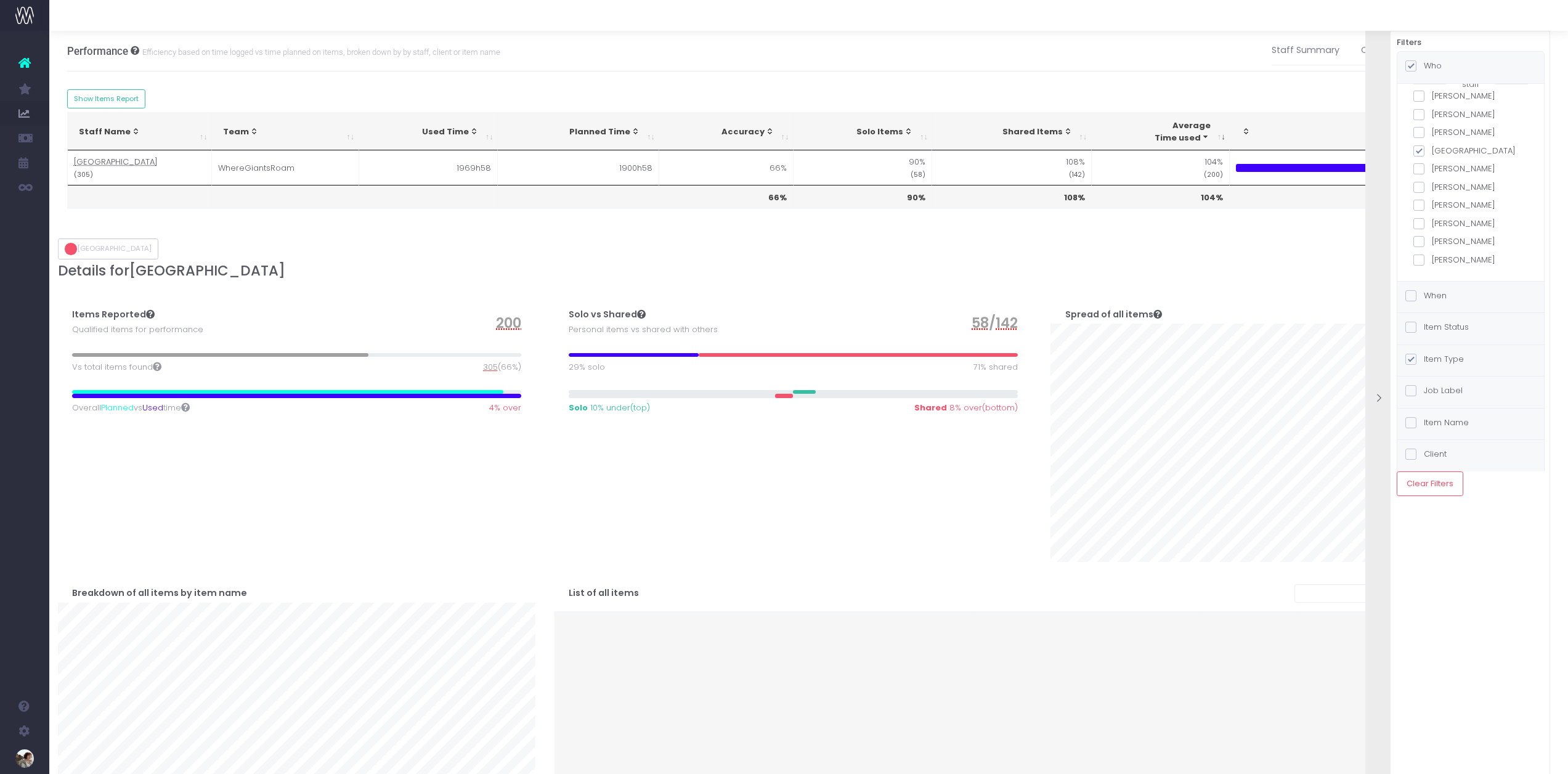
click at [1418, 150] on span at bounding box center [1419, 151] width 11 height 11
click at [1432, 150] on input "[GEOGRAPHIC_DATA]" at bounding box center [1436, 149] width 8 height 8
checkbox input "false"
click at [1415, 122] on div "all teams Where Giants Roam staff [PERSON_NAME] [PERSON_NAME] [PERSON_NAME] Isl…" at bounding box center [1470, 147] width 115 height 236
click at [1416, 115] on span at bounding box center [1419, 115] width 11 height 11
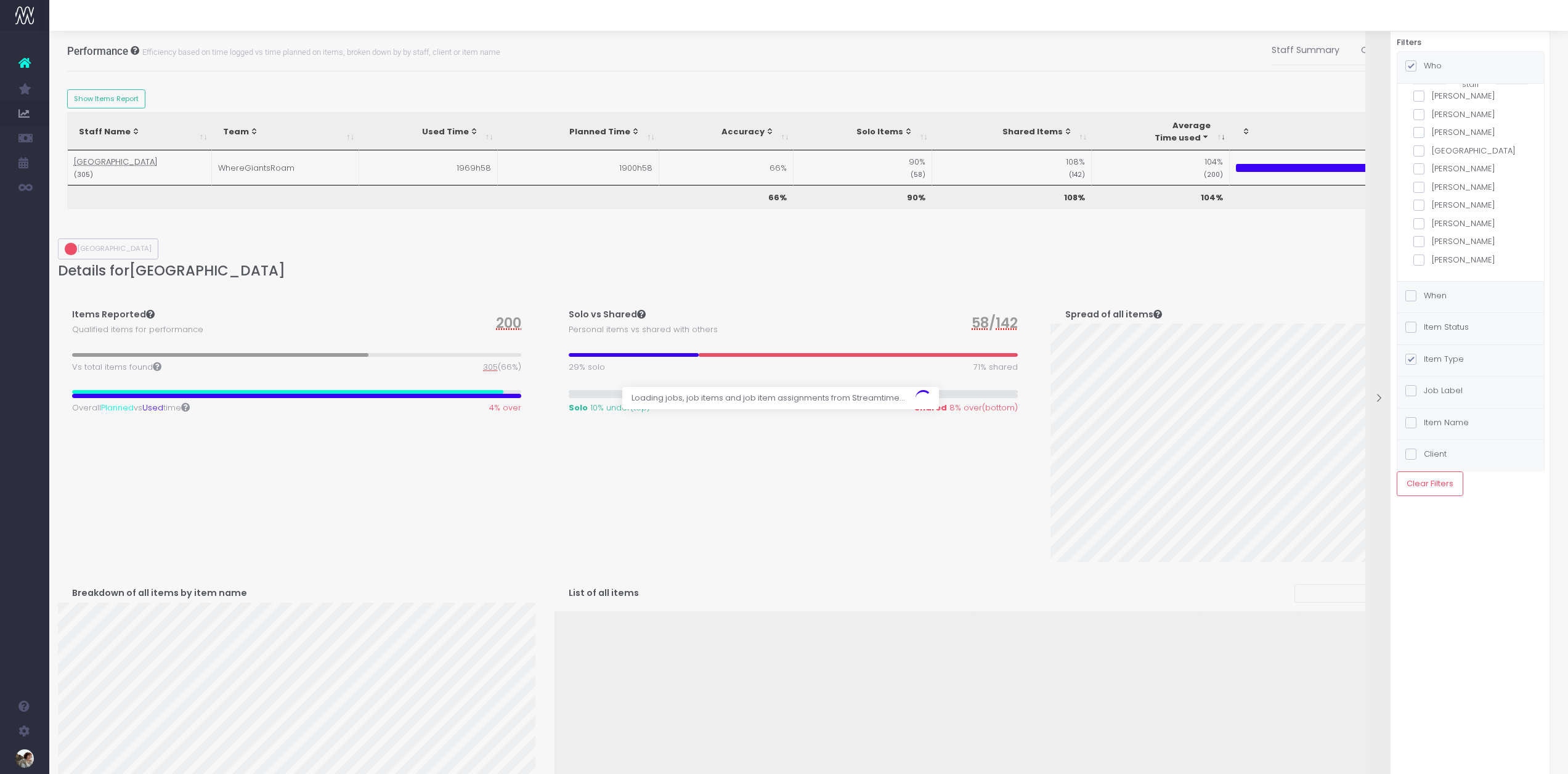
click at [1432, 115] on input "[PERSON_NAME]" at bounding box center [1436, 112] width 8 height 8
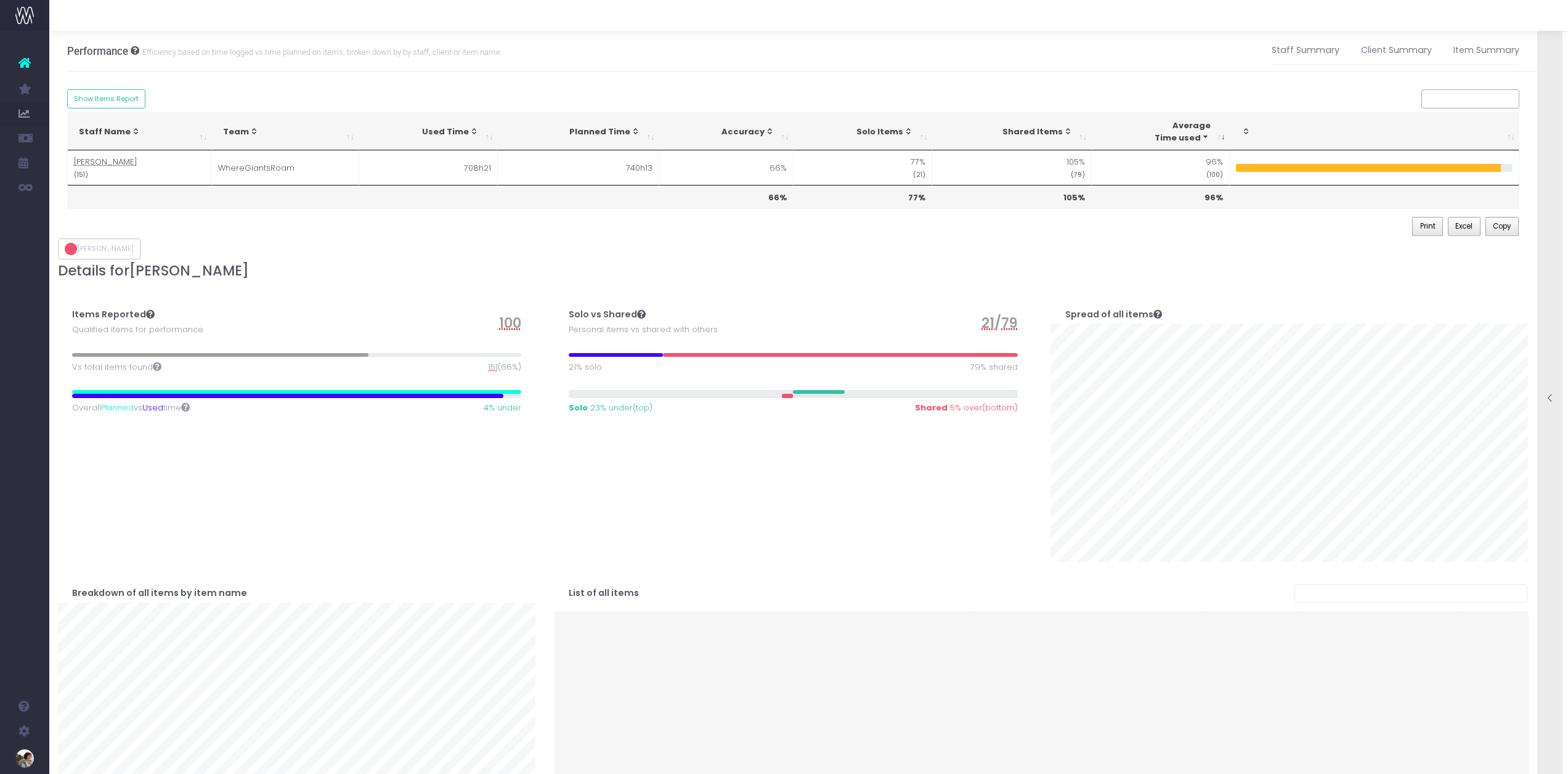
click at [1543, 398] on div at bounding box center [1550, 400] width 25 height 12
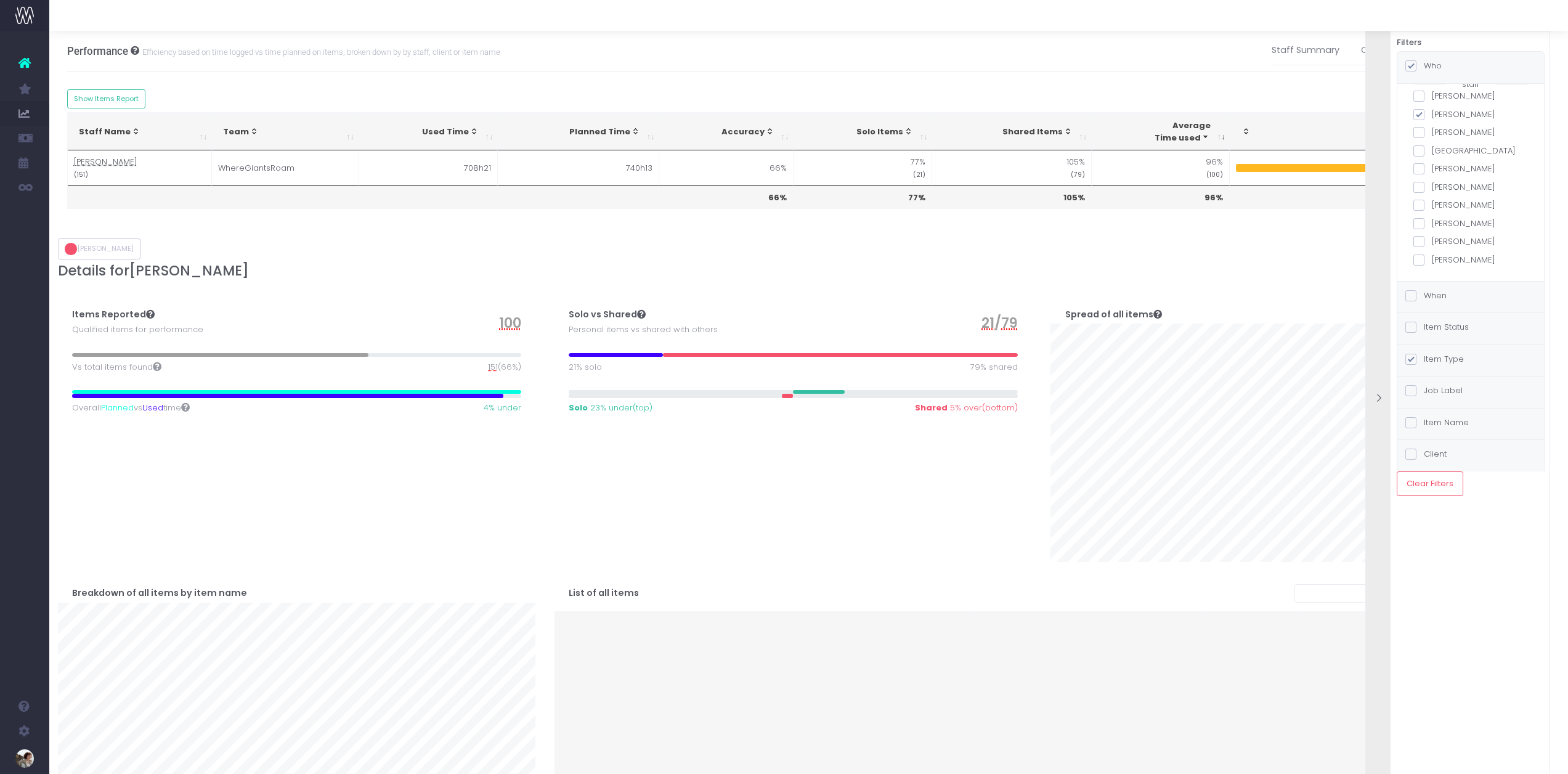
click at [1416, 114] on span at bounding box center [1419, 115] width 11 height 11
click at [1432, 114] on input "[PERSON_NAME]" at bounding box center [1436, 112] width 8 height 8
checkbox input "false"
click at [1423, 171] on span at bounding box center [1419, 169] width 11 height 11
click at [1432, 170] on input "[PERSON_NAME]" at bounding box center [1436, 167] width 8 height 8
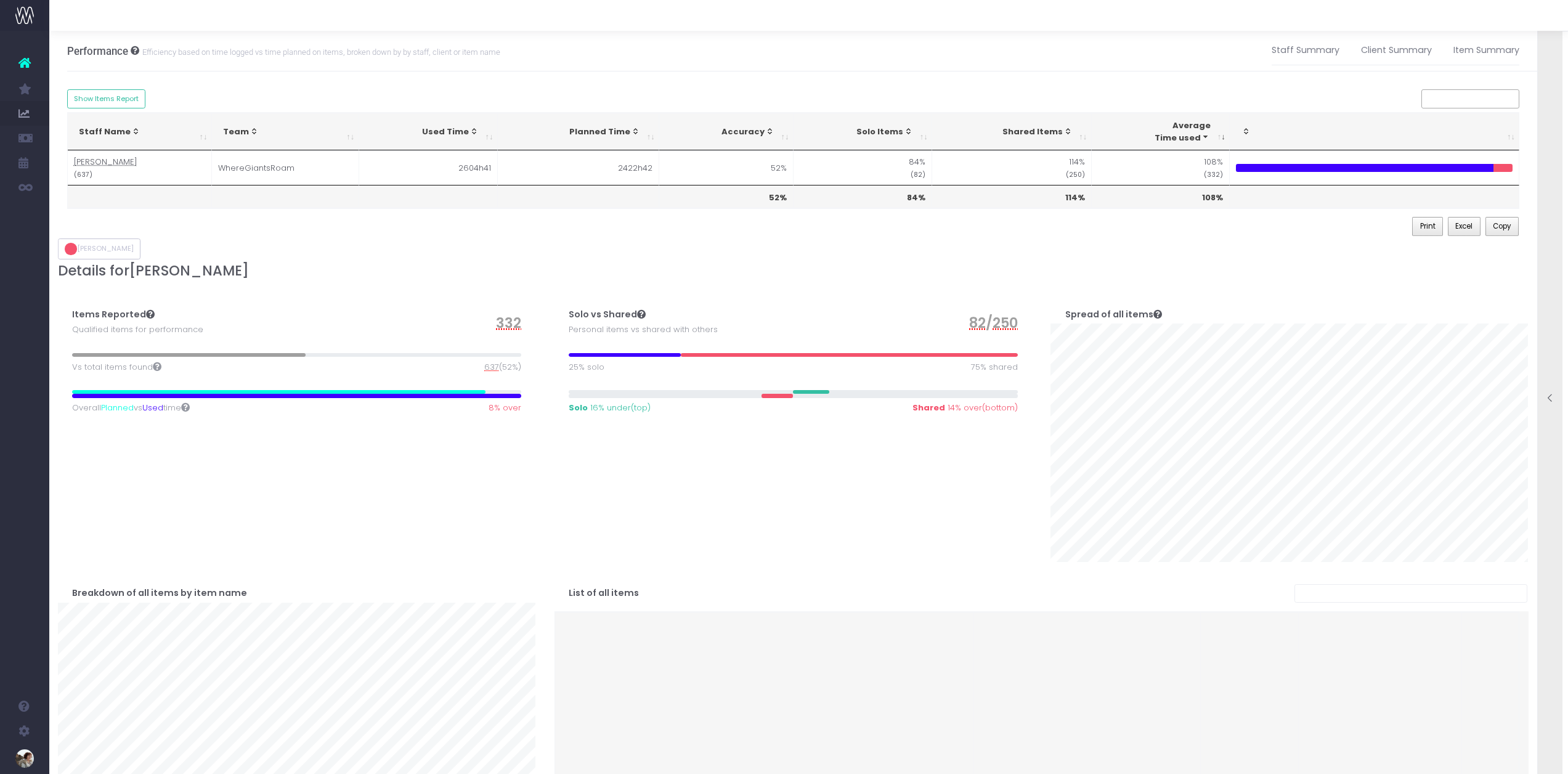
click at [1548, 397] on icon at bounding box center [1550, 399] width 11 height 11
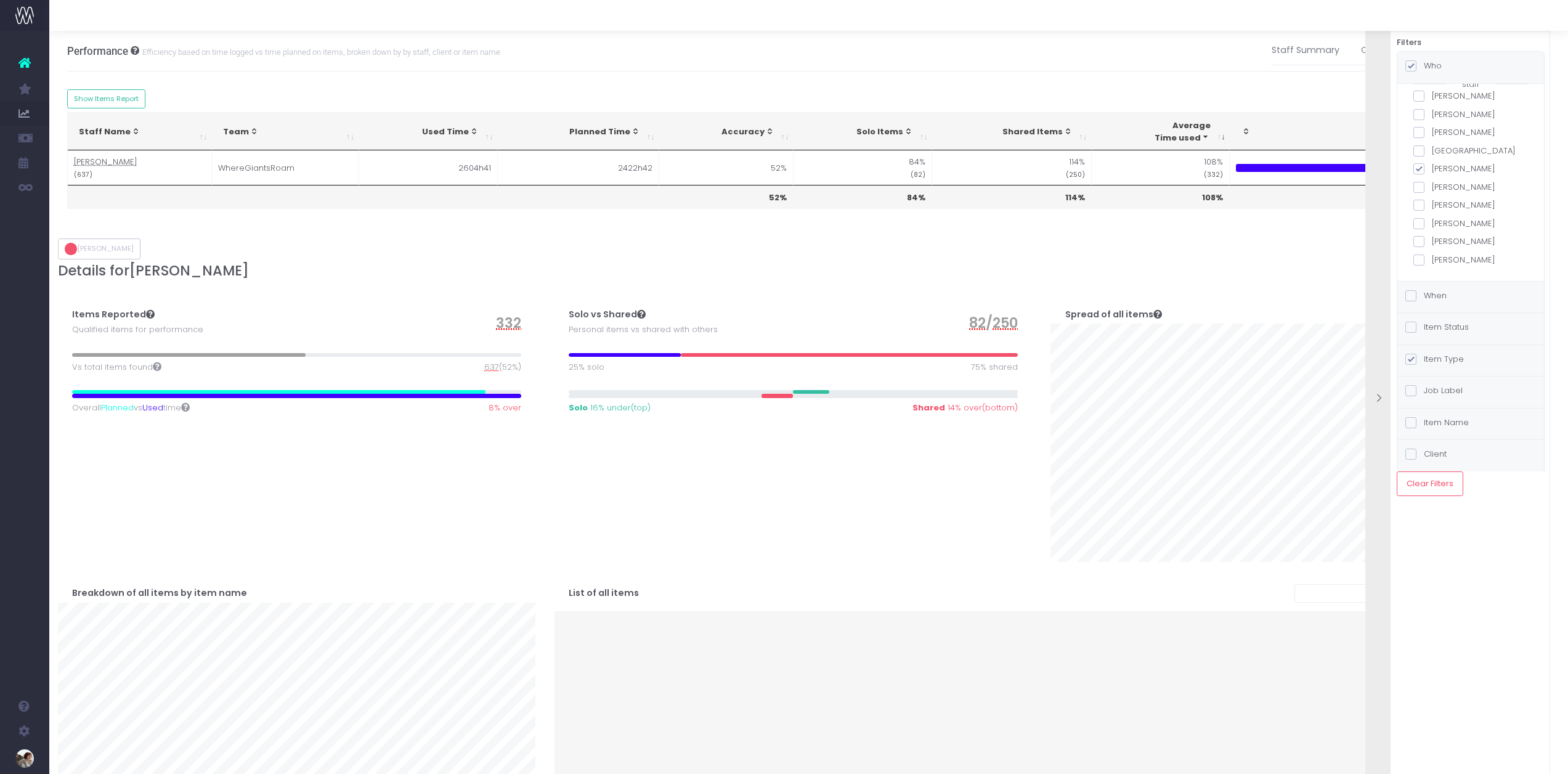
click at [1418, 168] on span at bounding box center [1419, 169] width 11 height 11
click at [1432, 168] on input "[PERSON_NAME]" at bounding box center [1436, 167] width 8 height 8
checkbox input "false"
click at [1420, 259] on span at bounding box center [1419, 260] width 11 height 11
click at [1432, 259] on input "[PERSON_NAME]" at bounding box center [1436, 258] width 8 height 8
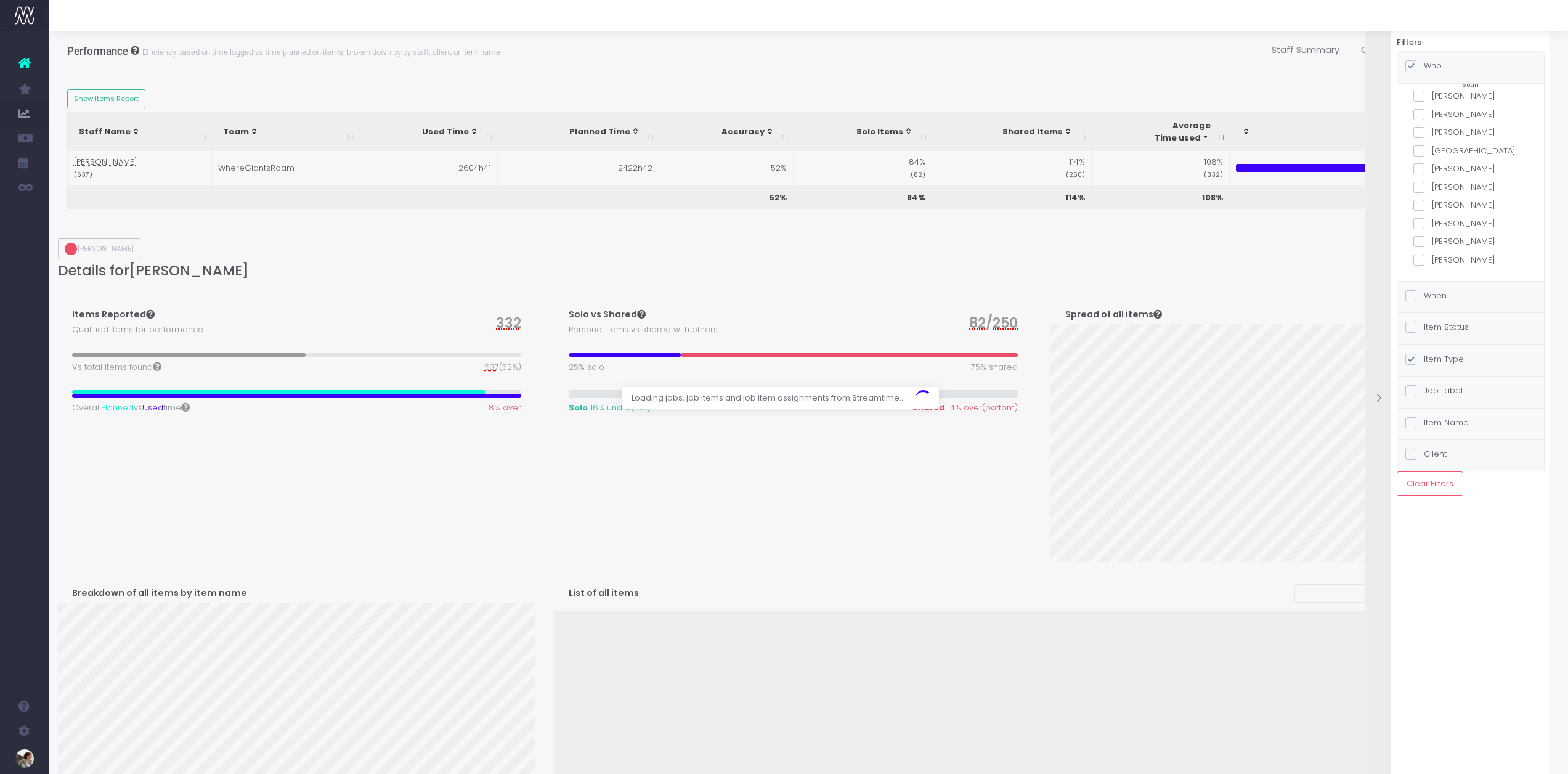
checkbox input "true"
